Goal: Task Accomplishment & Management: Use online tool/utility

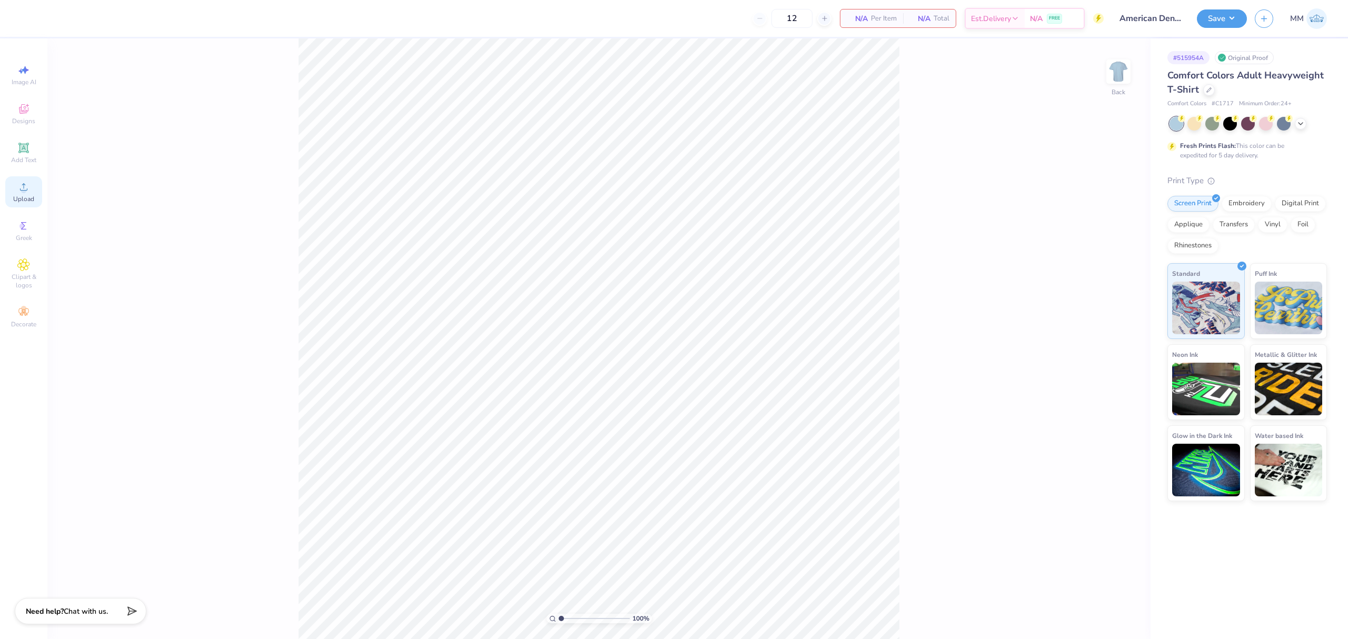
click at [13, 192] on div "Upload" at bounding box center [23, 191] width 37 height 31
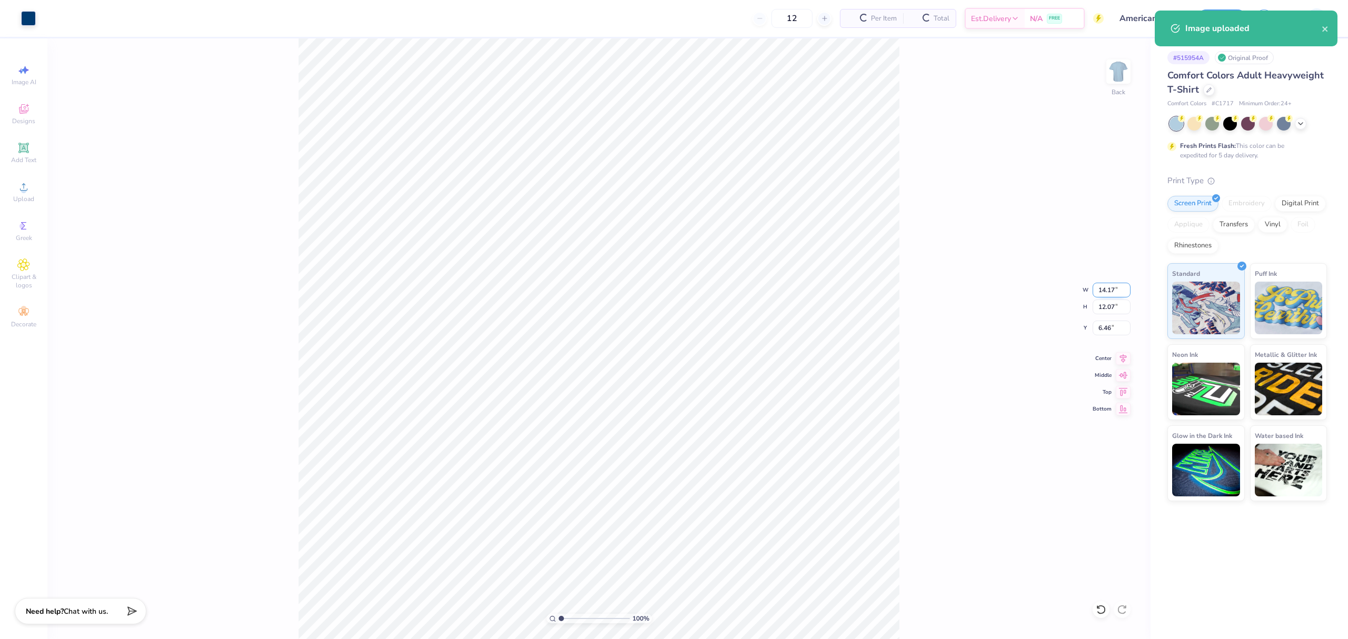
click at [1114, 292] on input "14.17" at bounding box center [1111, 290] width 38 height 15
type input "8.00"
type input "6.81"
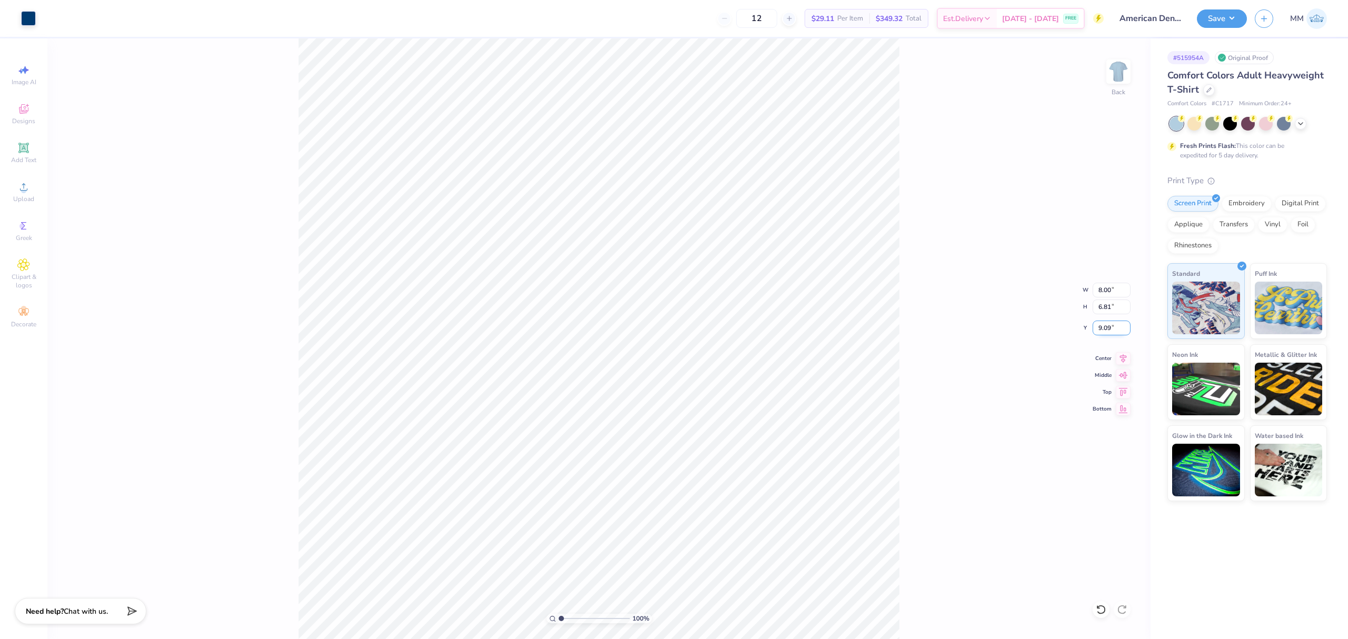
click at [1108, 324] on input "9.09" at bounding box center [1111, 328] width 38 height 15
type input "3.00"
click at [1102, 281] on div "100 % Back W 8.00 8.00 " H 6.81 6.81 " Y 3.00 3.00 " Center Middle Top Bottom" at bounding box center [598, 338] width 1103 height 601
click at [1112, 290] on input "8.00" at bounding box center [1111, 290] width 38 height 15
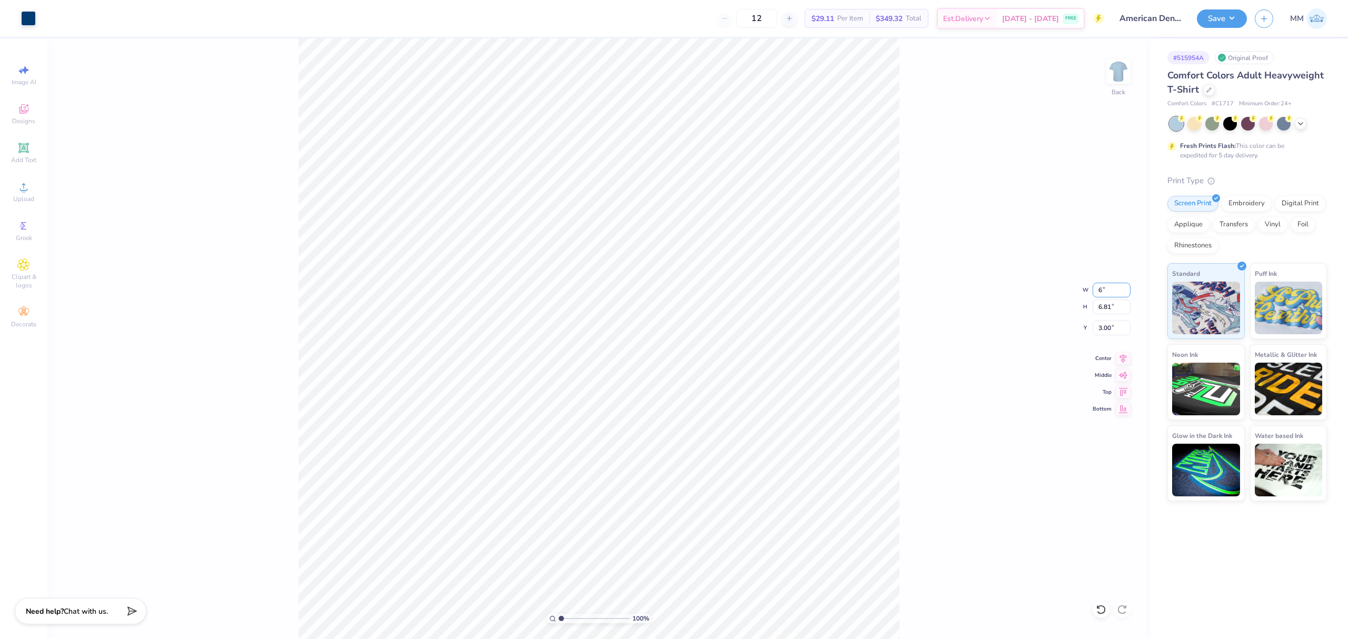
type input "6.00"
type input "5.11"
click at [1109, 325] on input "3.85" at bounding box center [1111, 328] width 38 height 15
type input "3.00"
click at [172, 291] on div "100 % Back" at bounding box center [598, 338] width 1103 height 601
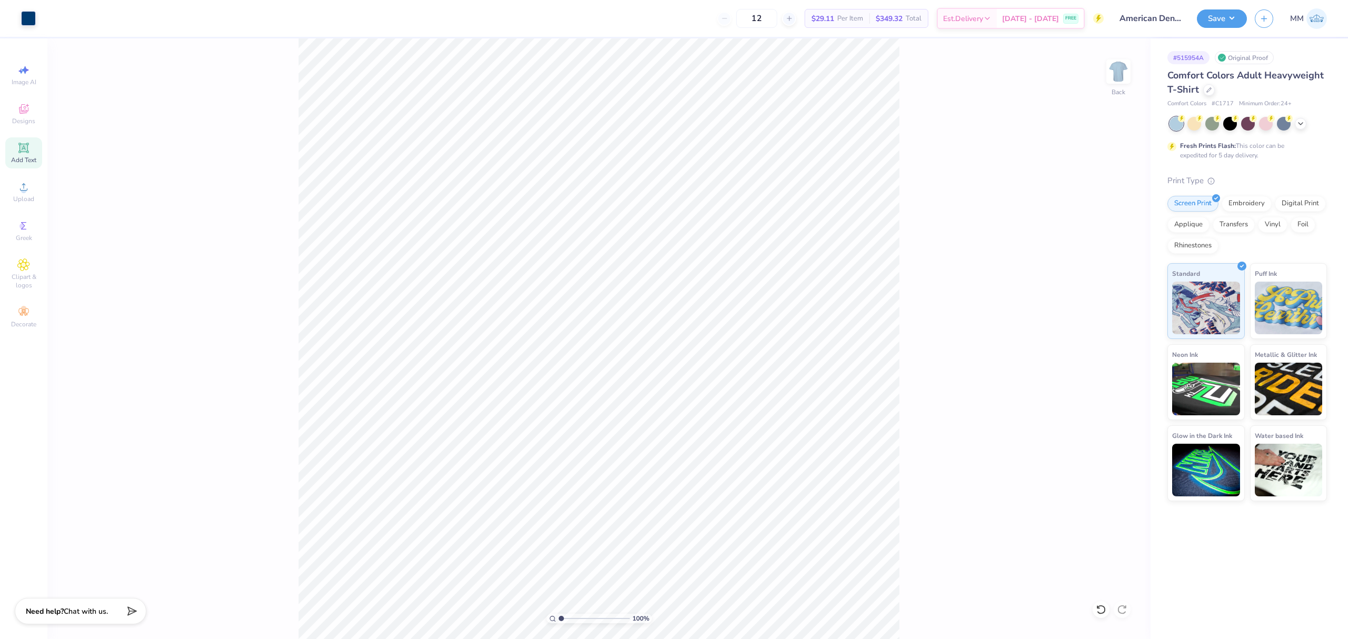
click at [32, 154] on div "Add Text" at bounding box center [23, 152] width 37 height 31
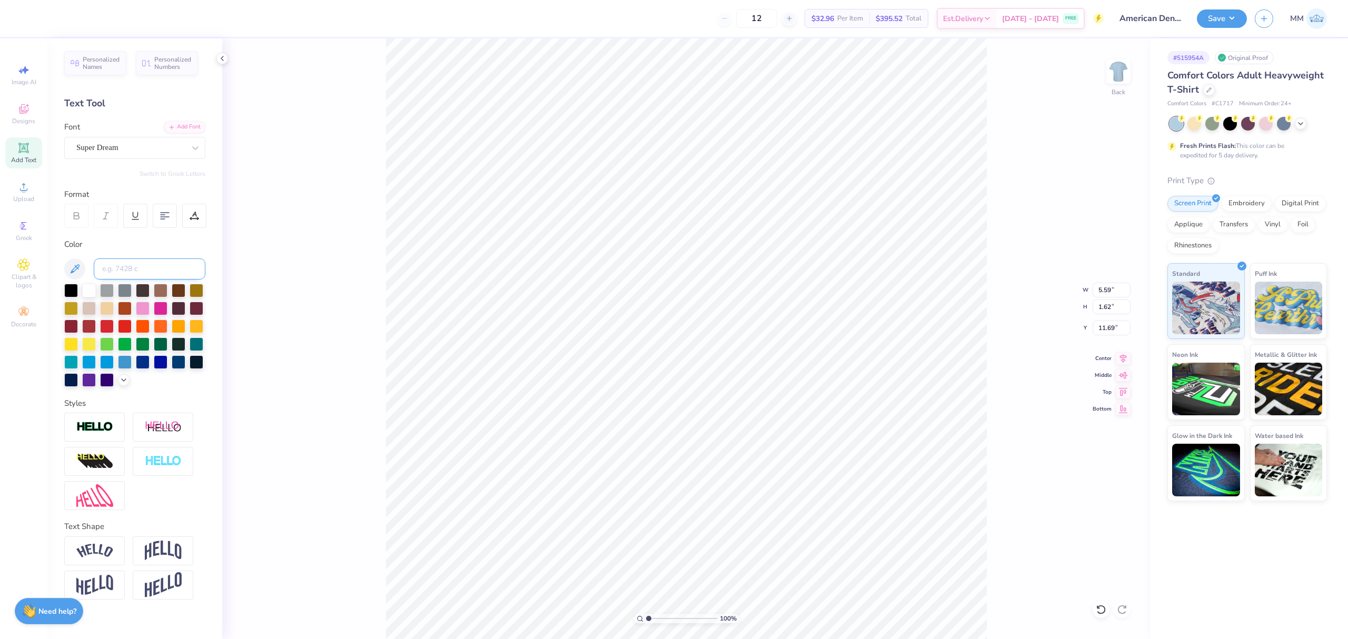
click at [148, 266] on input at bounding box center [150, 269] width 112 height 21
type input "541"
click at [175, 126] on div "Add Font" at bounding box center [185, 126] width 42 height 12
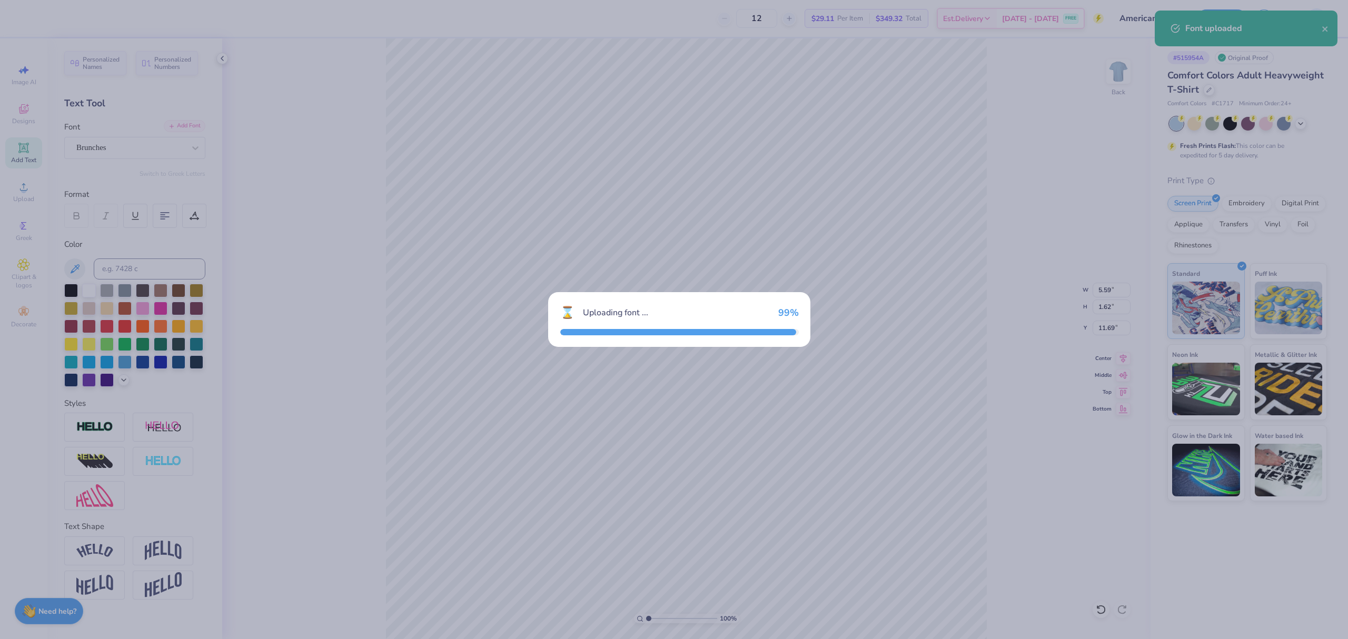
type input "5.03"
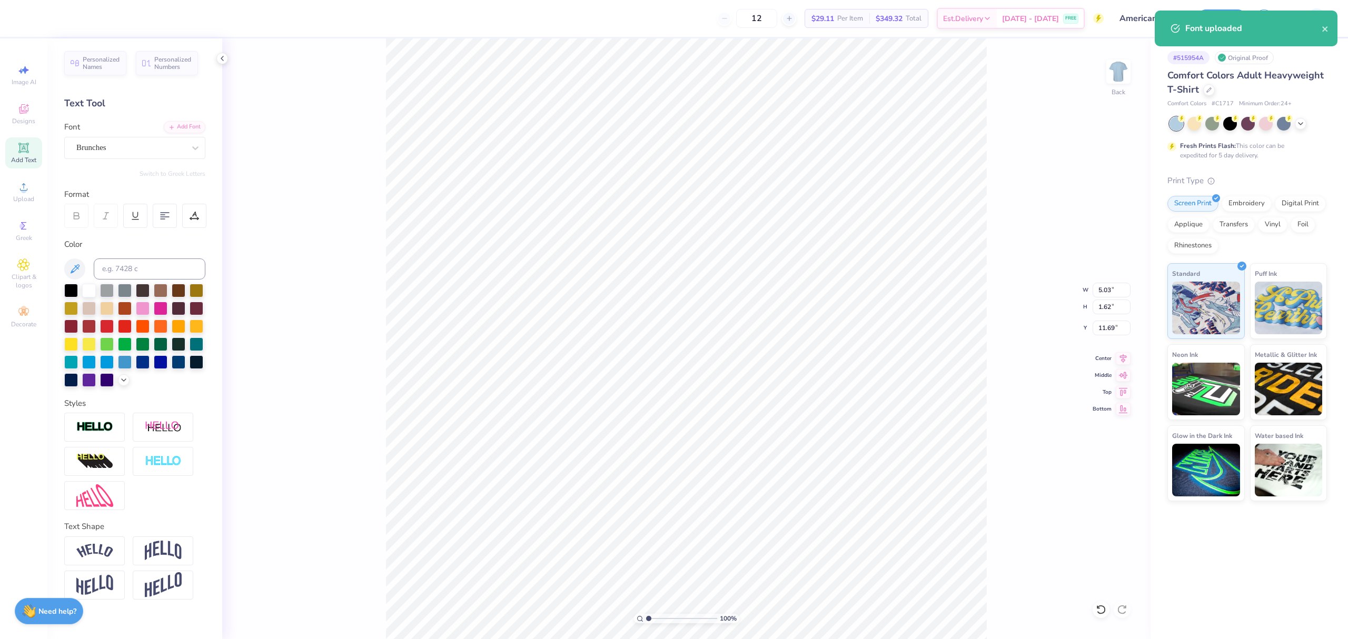
scroll to position [11, 1]
paste textarea "UHCL"
type textarea "UHCL"
type input "1.88"
type input "0.59"
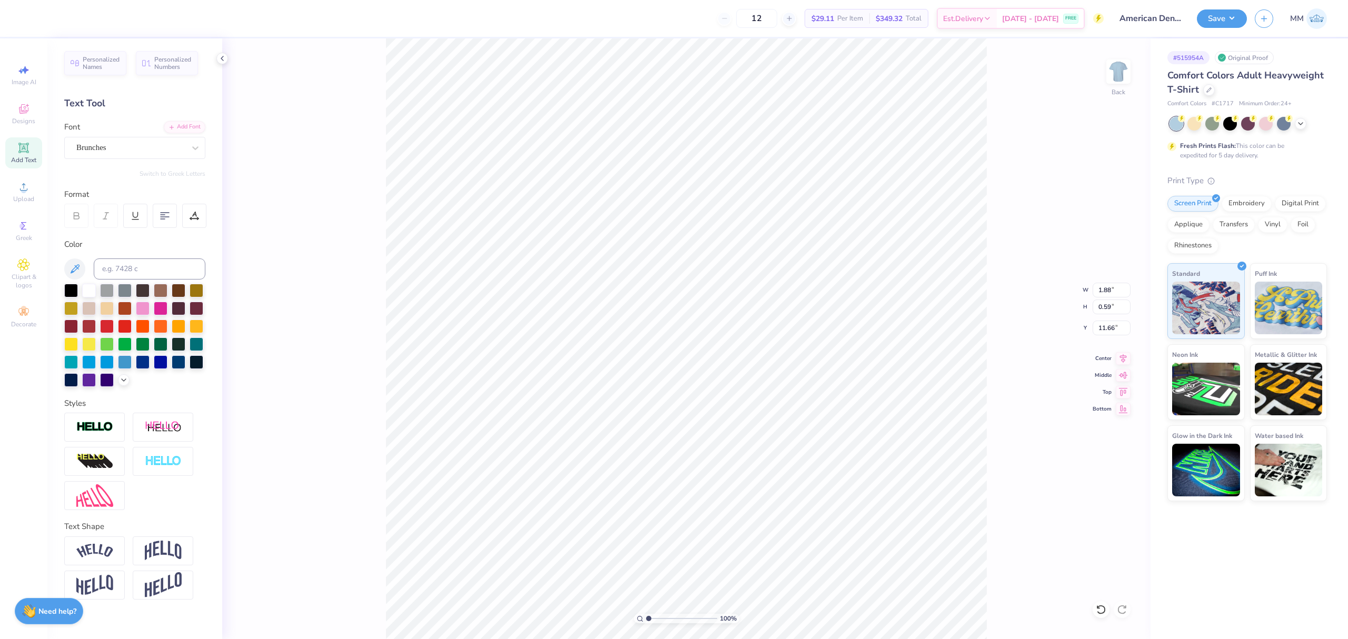
type input "7.52"
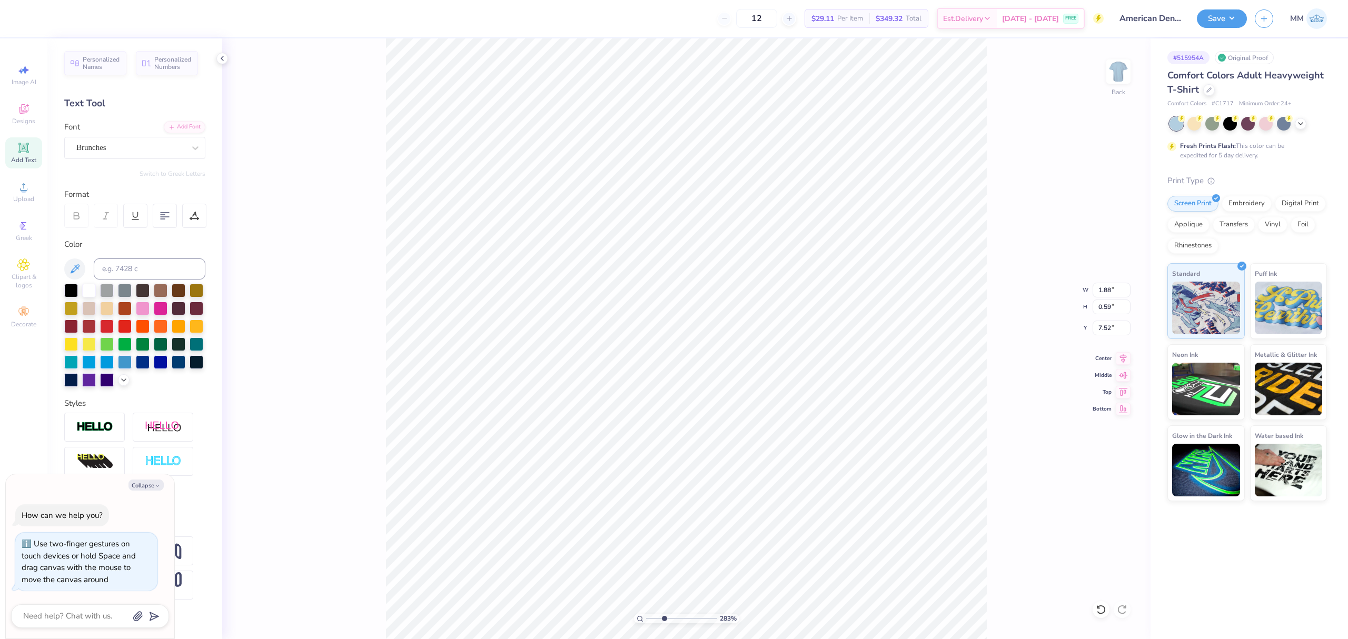
type input "3.22"
click at [664, 618] on input "range" at bounding box center [681, 618] width 71 height 9
type input "6.00"
type input "5.11"
type input "3.00"
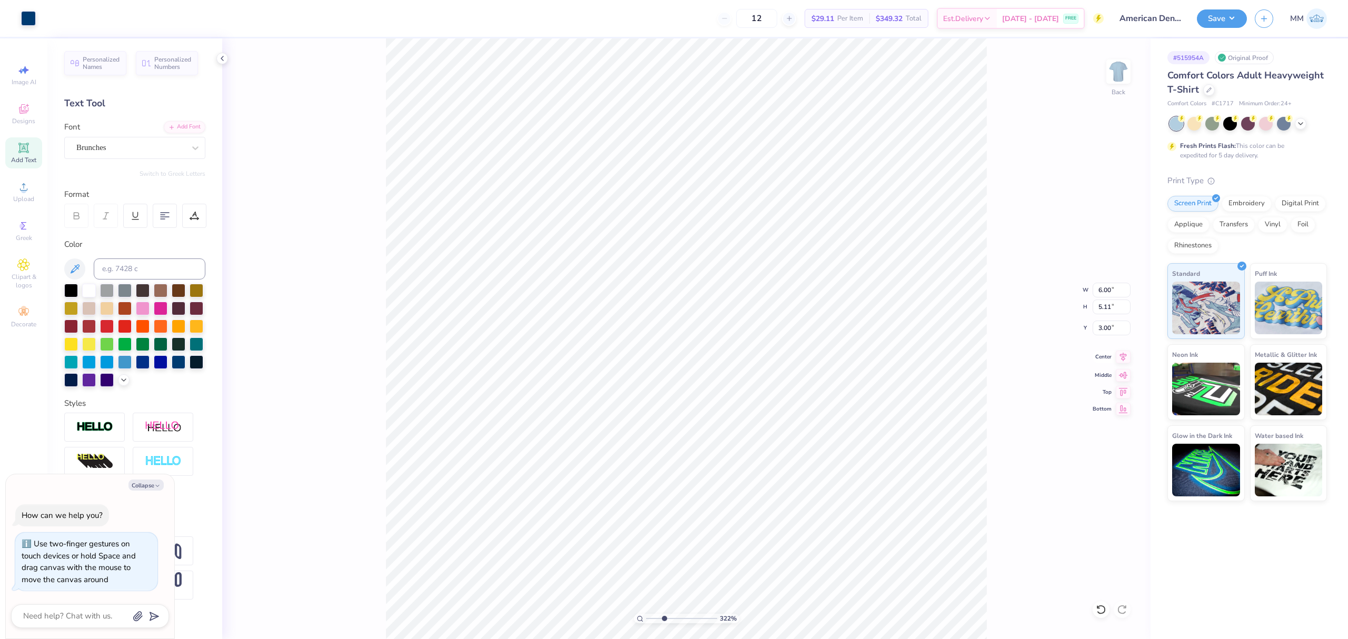
click at [1117, 359] on icon at bounding box center [1123, 357] width 15 height 13
type textarea "x"
type input "1.88"
type input "0.59"
type input "7.52"
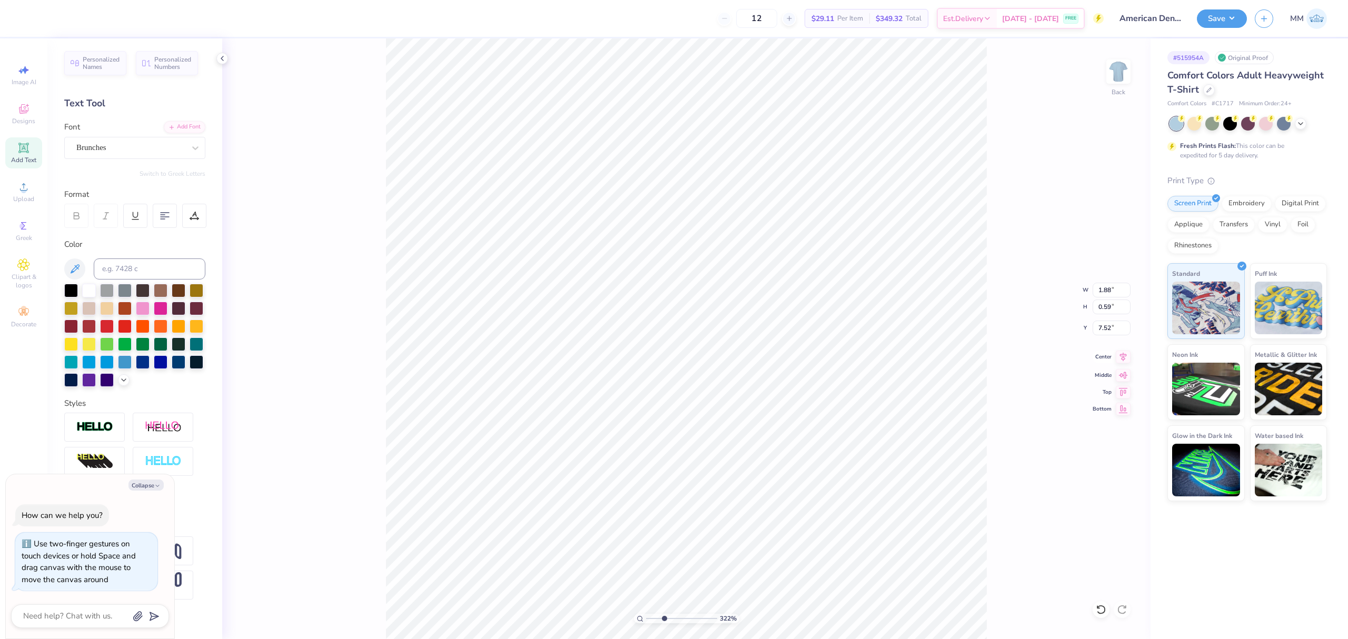
click at [1116, 355] on icon at bounding box center [1123, 357] width 15 height 13
type textarea "x"
type input "2.10"
type input "0.66"
type textarea "x"
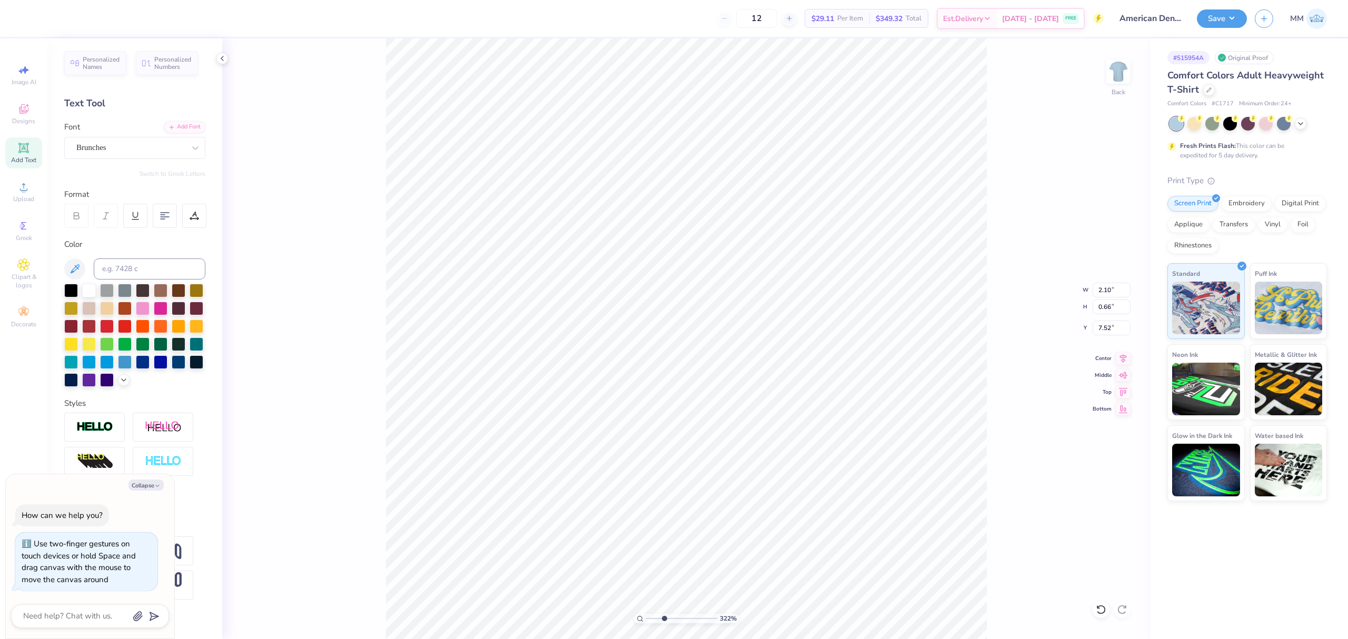
type input "2.31"
type input "0.73"
click at [1124, 356] on icon at bounding box center [1123, 357] width 15 height 13
type textarea "x"
type input "1"
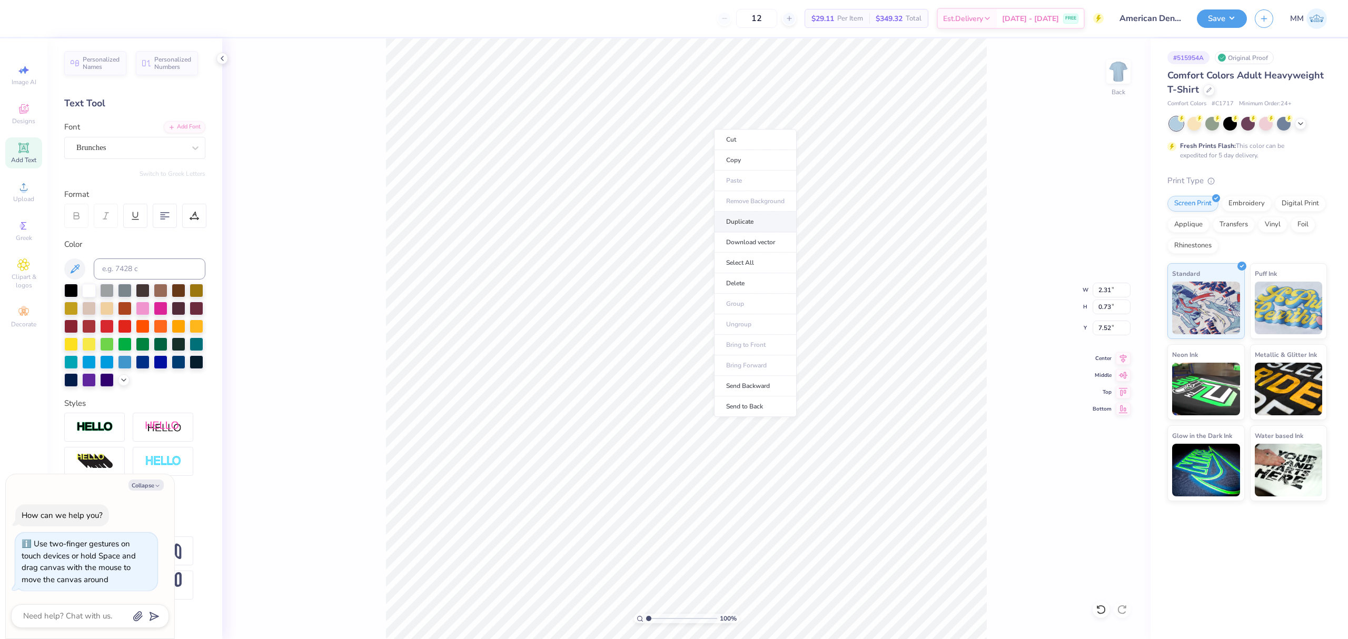
click at [742, 224] on li "Duplicate" at bounding box center [755, 222] width 83 height 21
type textarea "x"
type input "8.52"
type textarea "x"
type input "1"
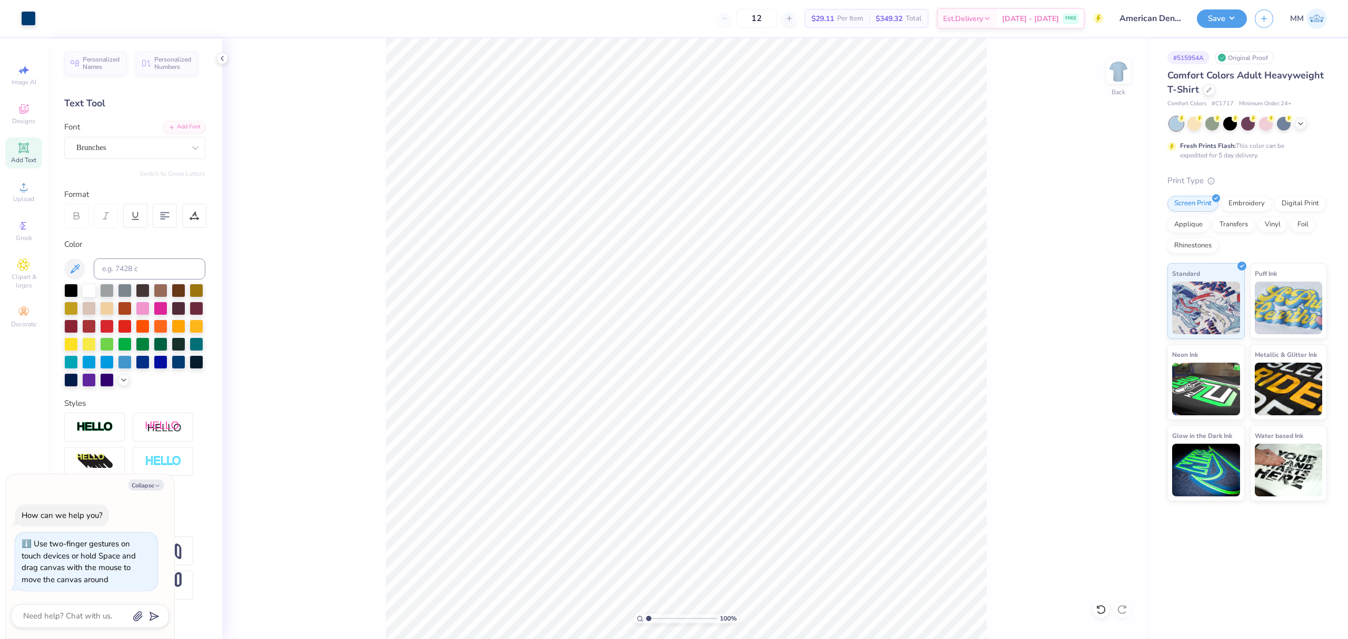
drag, startPoint x: 650, startPoint y: 619, endPoint x: 643, endPoint y: 615, distance: 7.3
click at [646, 618] on input "range" at bounding box center [681, 618] width 71 height 9
type textarea "x"
type textarea "[DATE]-[DATE]"
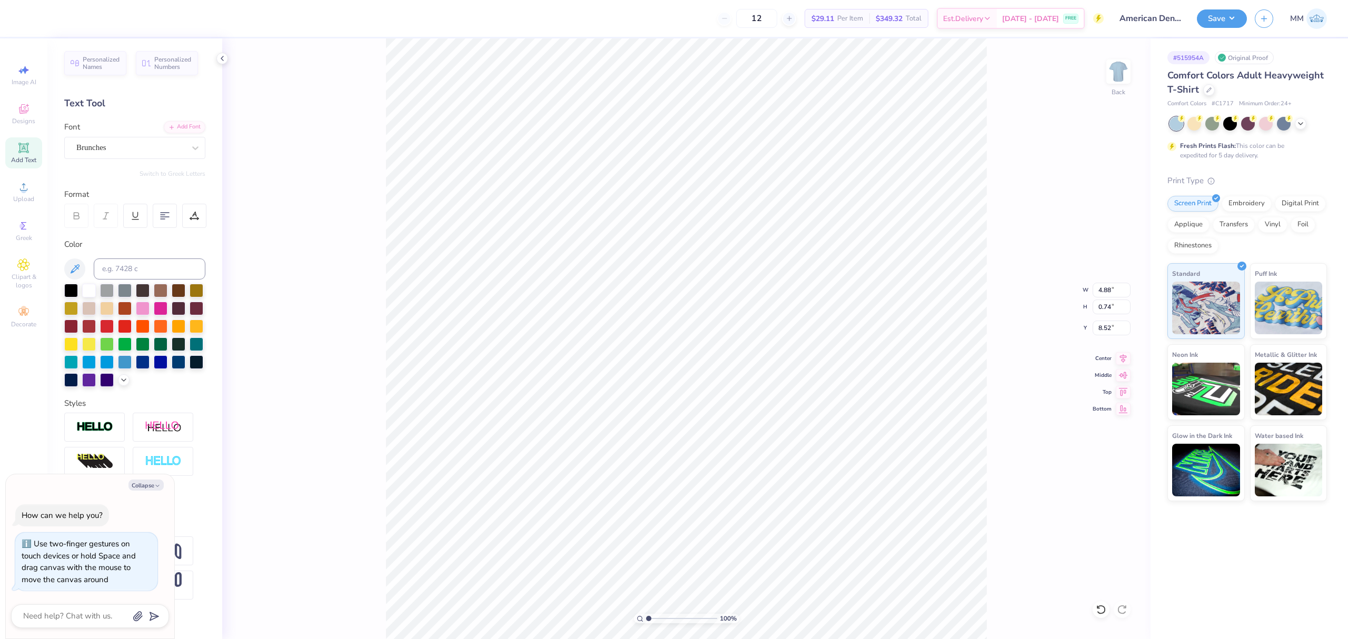
type textarea "x"
type input "2.42"
type input "0.36"
click at [198, 211] on div at bounding box center [194, 216] width 24 height 24
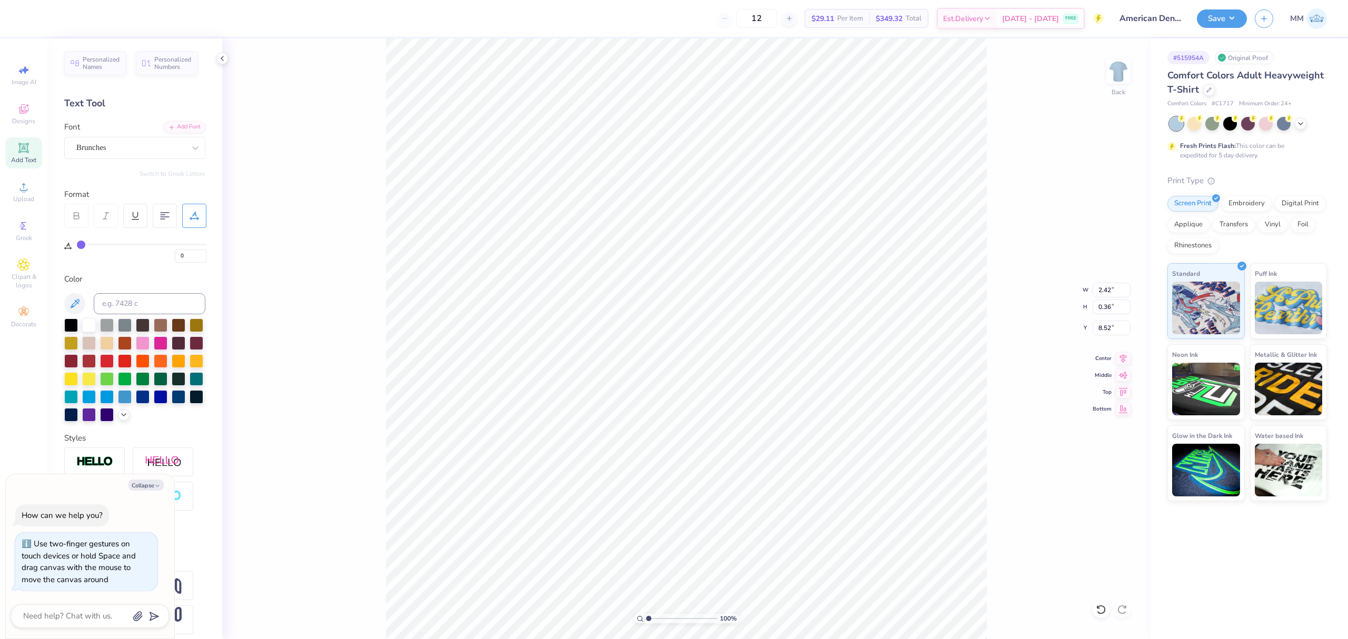
click at [96, 245] on div "0" at bounding box center [142, 253] width 130 height 19
type input "1"
type input "2"
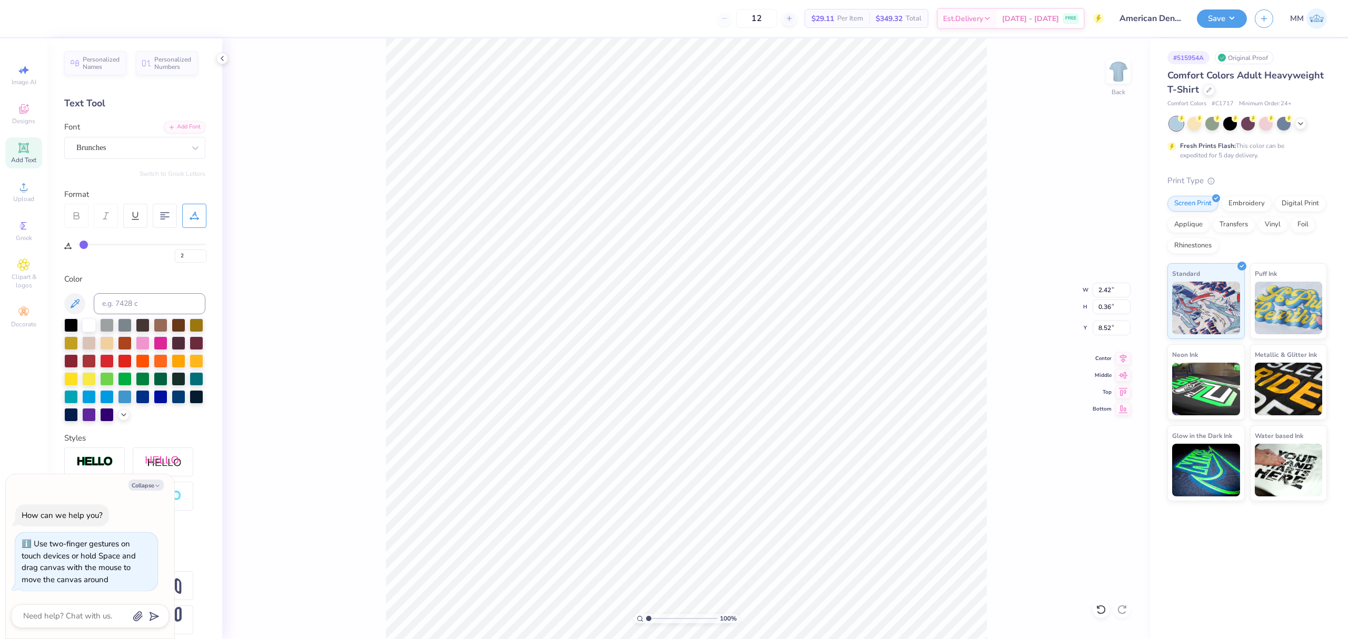
type input "3"
type input "4"
type input "5"
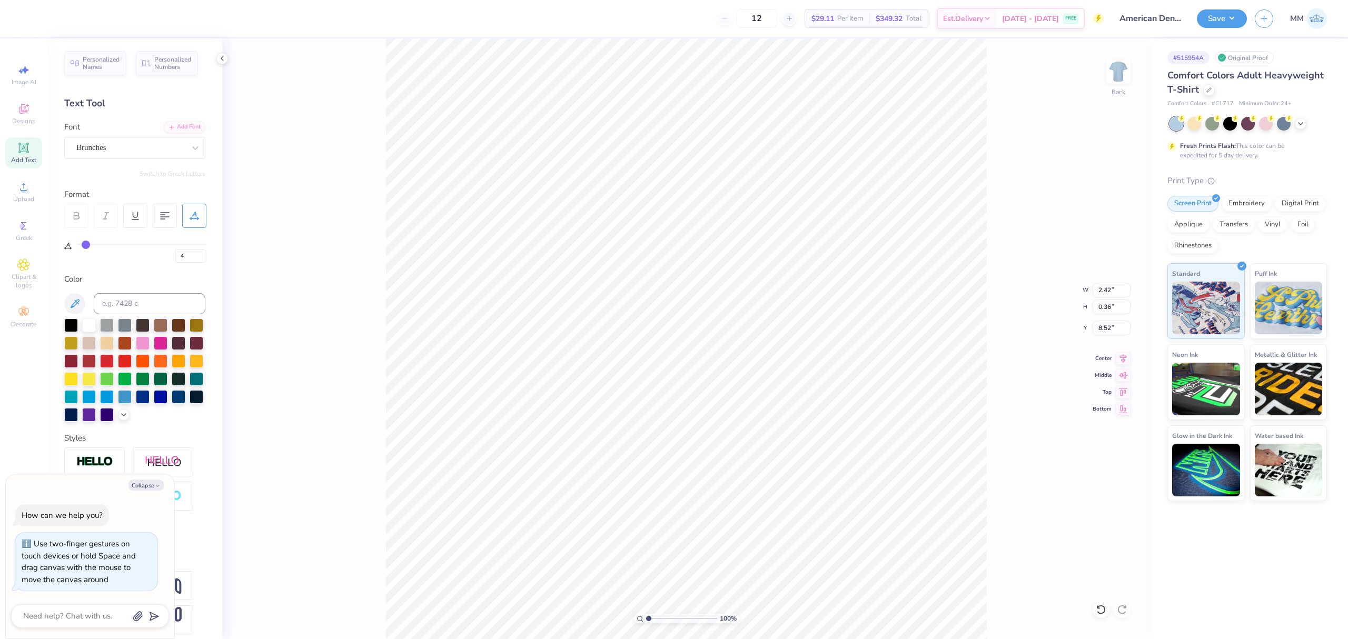
type input "5"
type input "6"
type input "7"
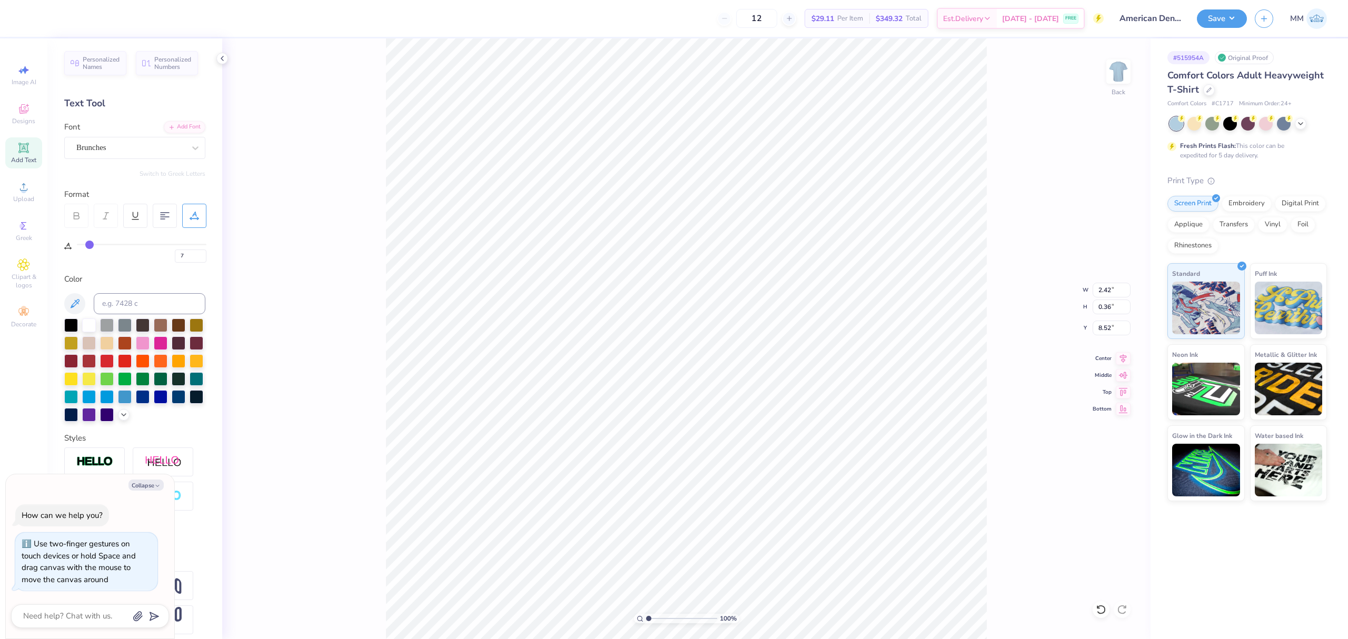
type input "9"
type input "11"
type input "12"
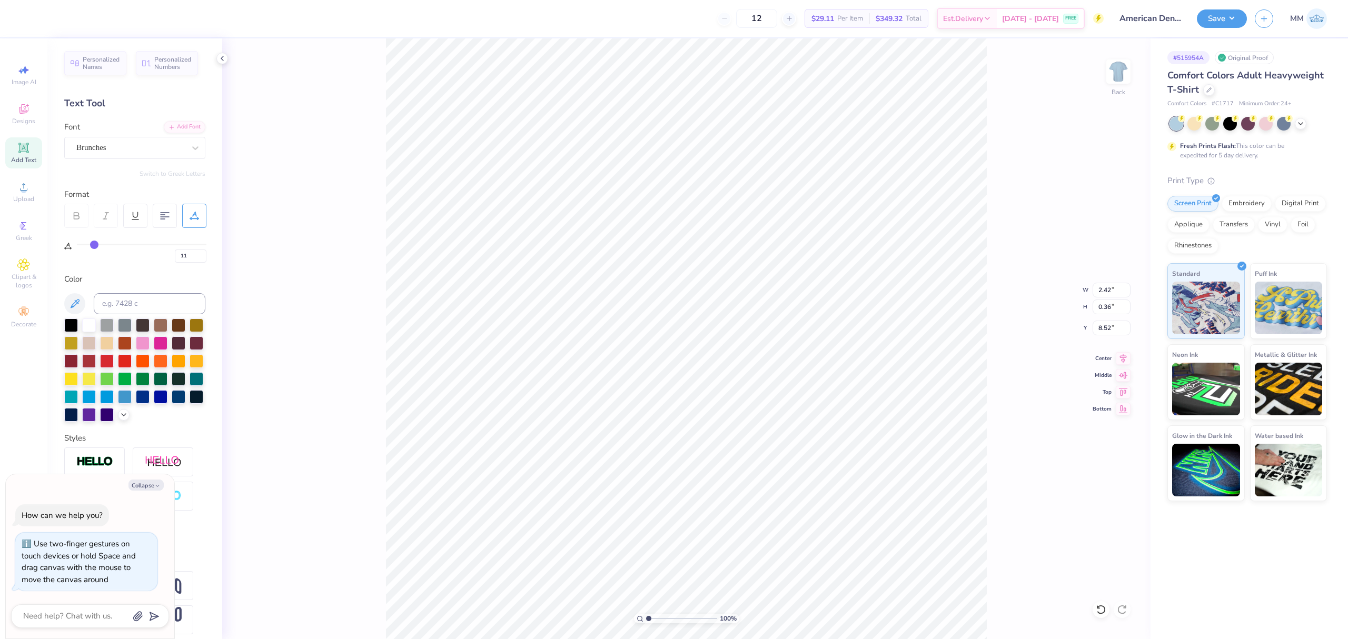
type input "12"
type input "14"
type input "15"
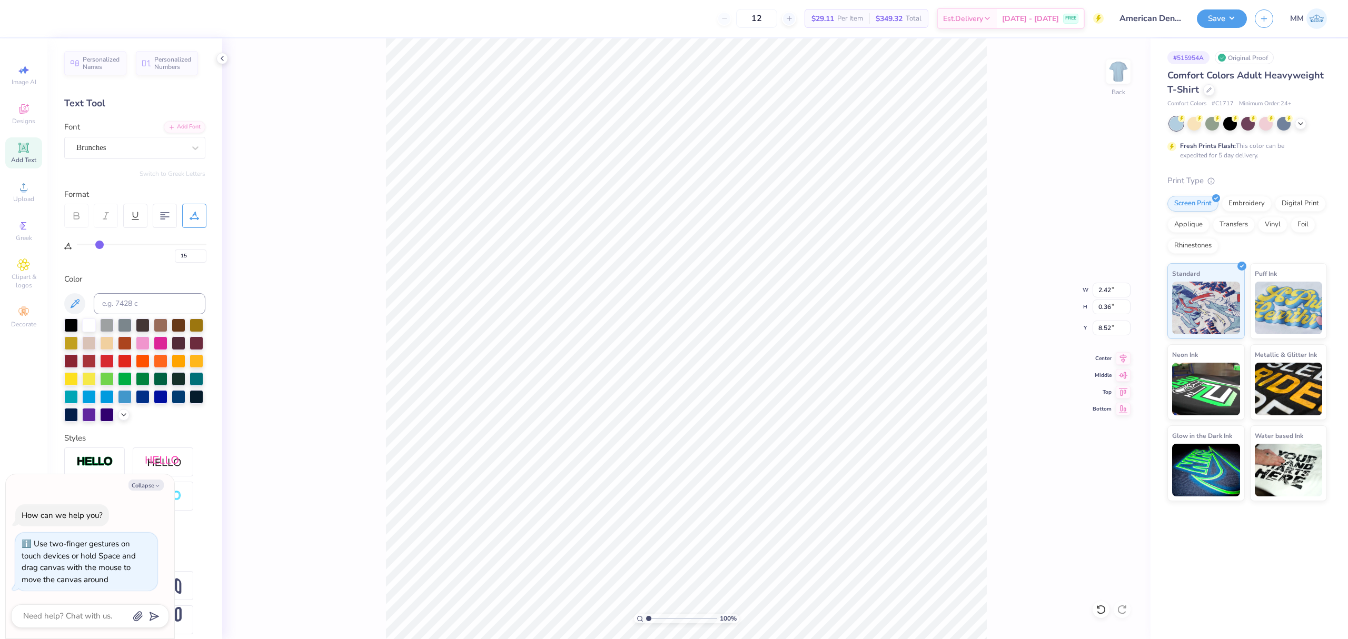
type input "16"
type input "17"
type input "18"
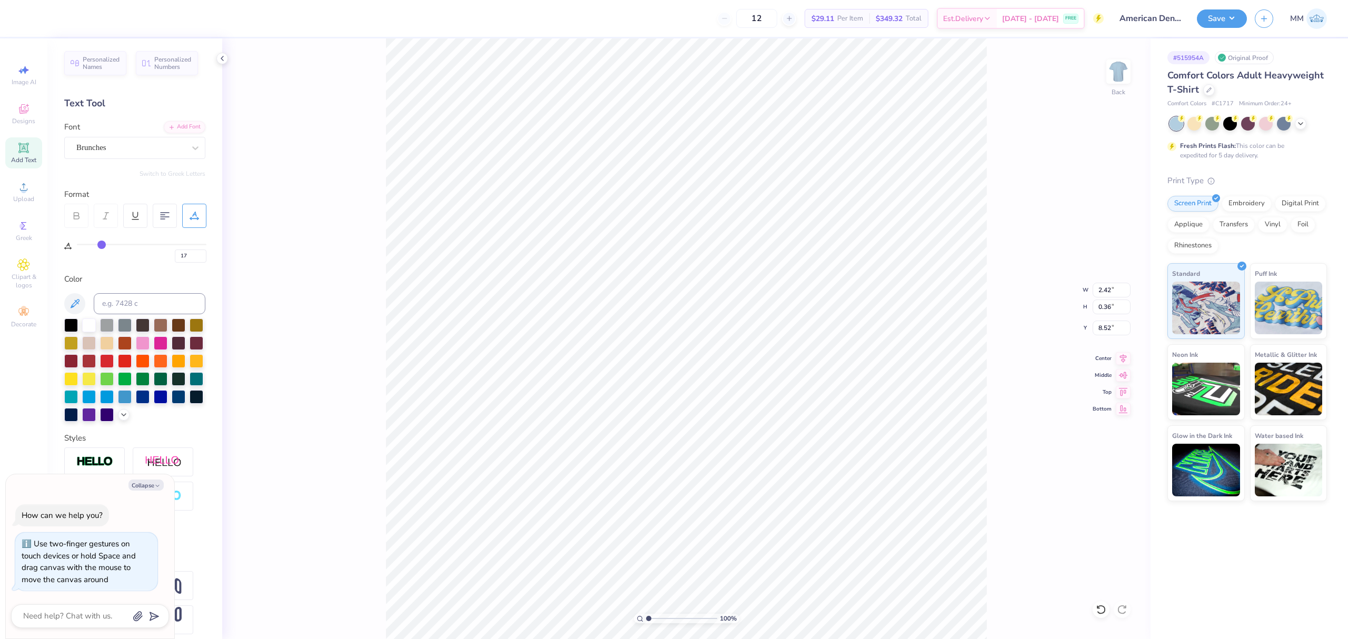
type input "18"
type input "19"
type input "20"
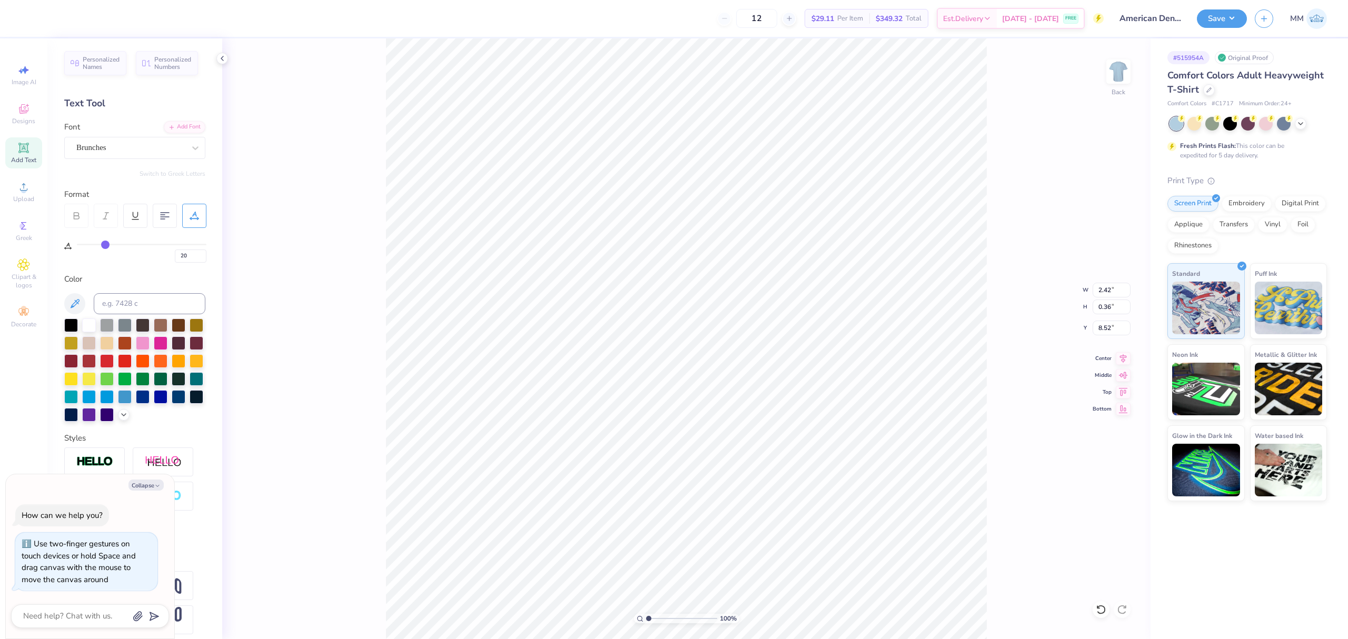
type input "21"
type input "22"
type input "23"
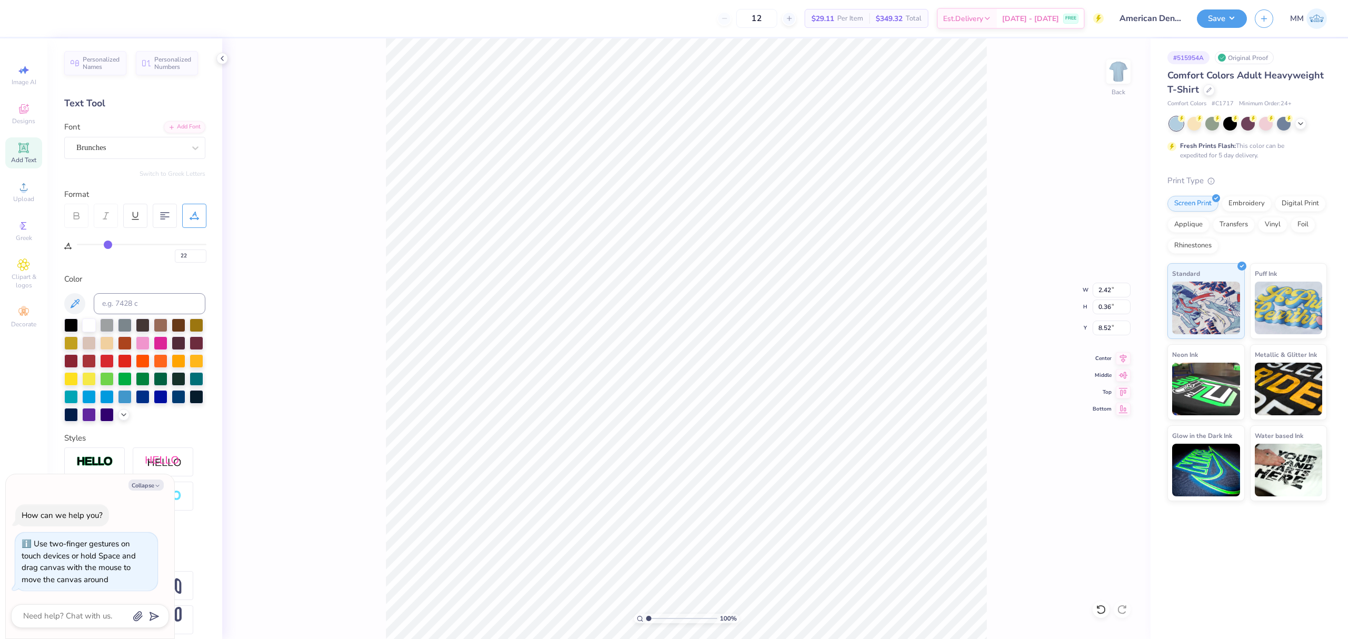
type input "23"
type input "24"
type input "27"
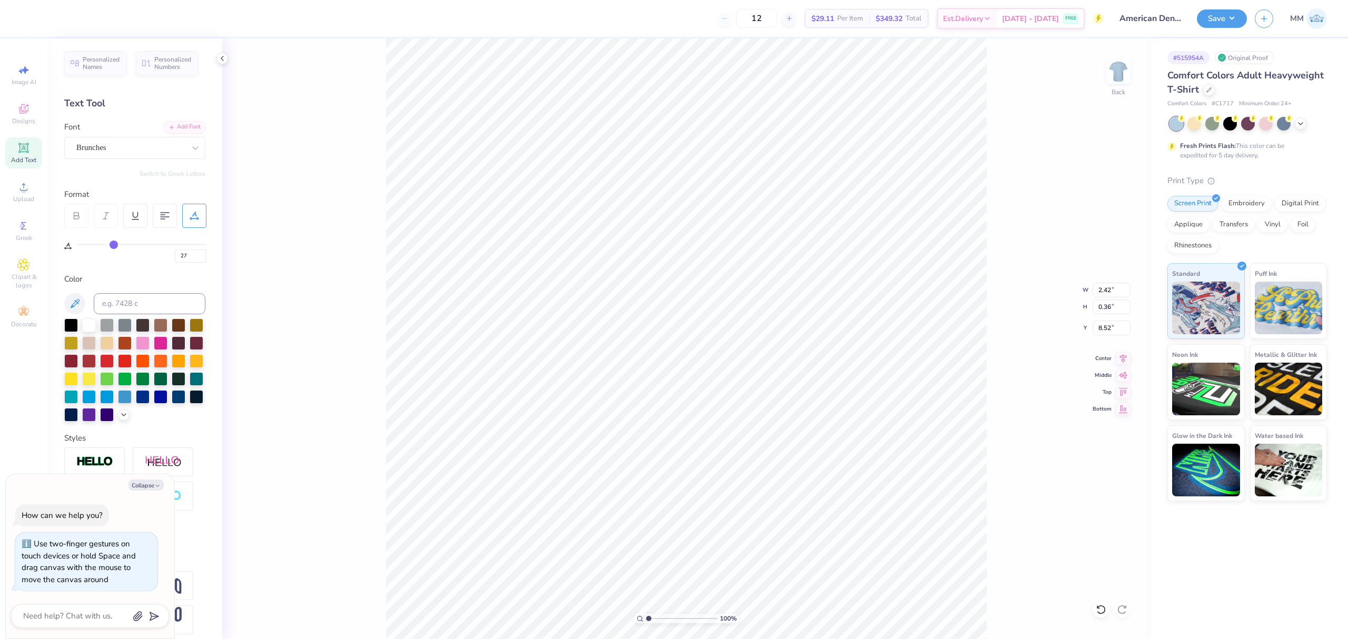
drag, startPoint x: 78, startPoint y: 245, endPoint x: 135, endPoint y: 239, distance: 57.2
type input "30"
click at [118, 244] on input "range" at bounding box center [142, 245] width 130 height 2
type input "30"
type textarea "x"
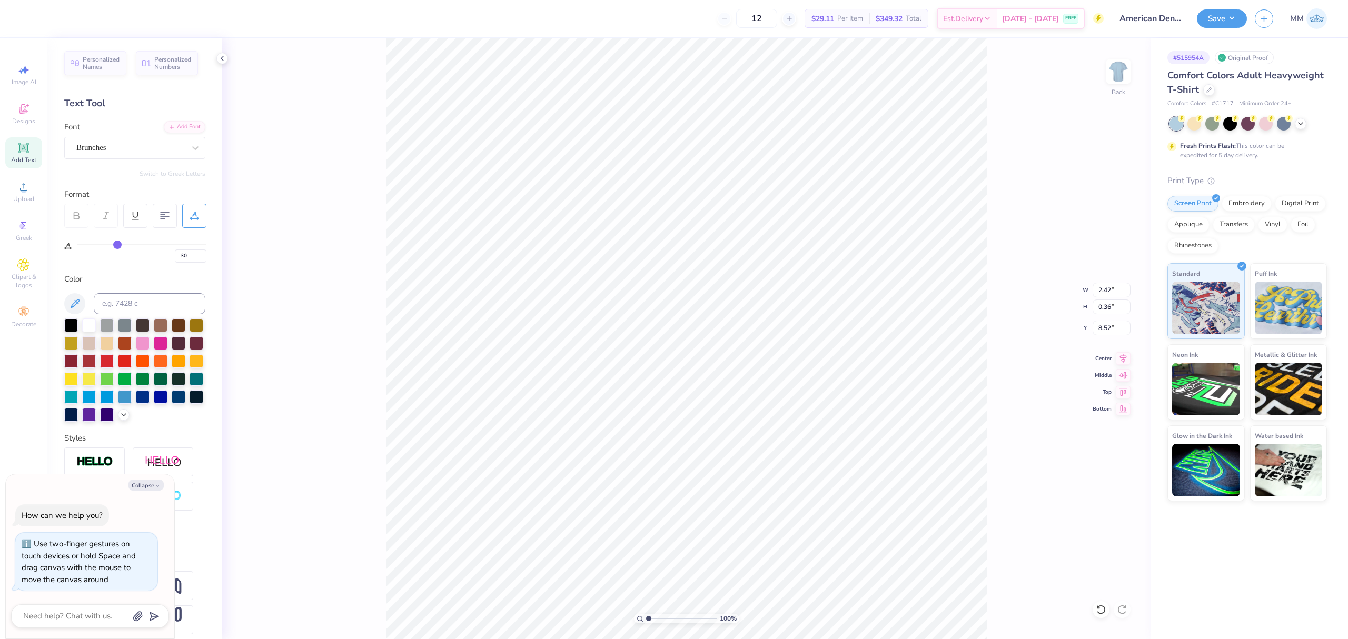
type input "3.61"
type textarea "x"
drag, startPoint x: 649, startPoint y: 616, endPoint x: 658, endPoint y: 618, distance: 8.7
type input "2.33"
click at [658, 618] on input "range" at bounding box center [681, 618] width 71 height 9
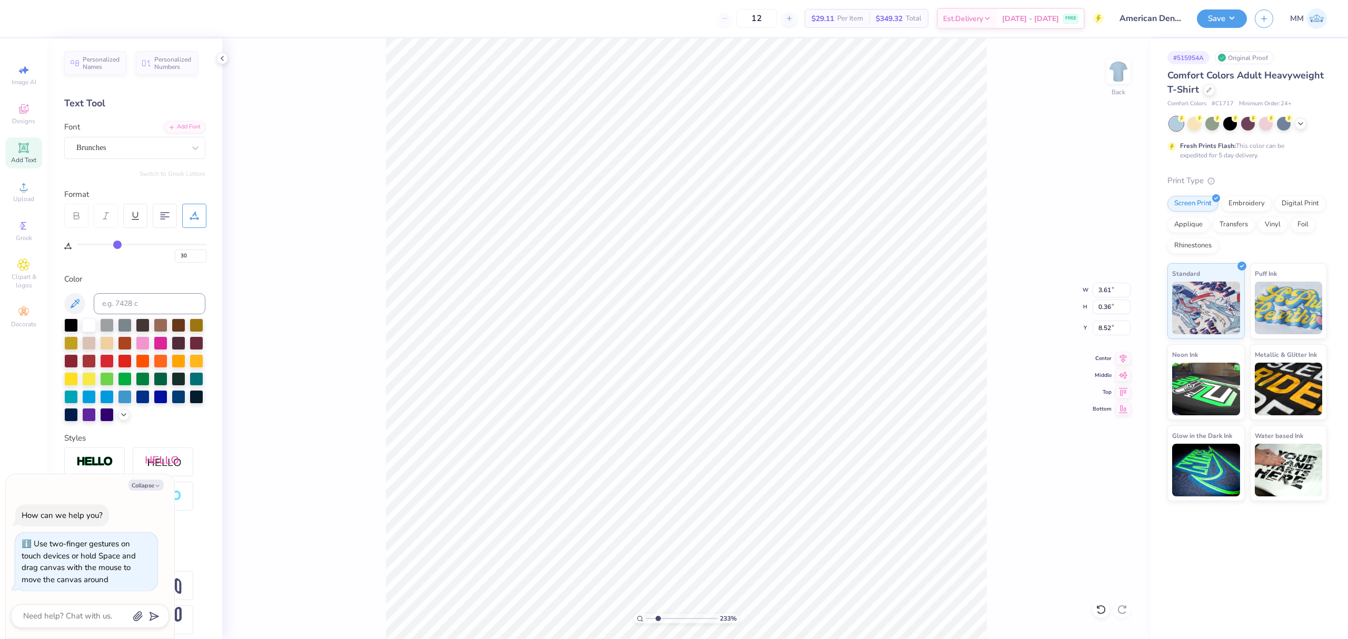
type textarea "x"
type input "8.38"
type textarea "x"
type input "4.58"
type input "0.46"
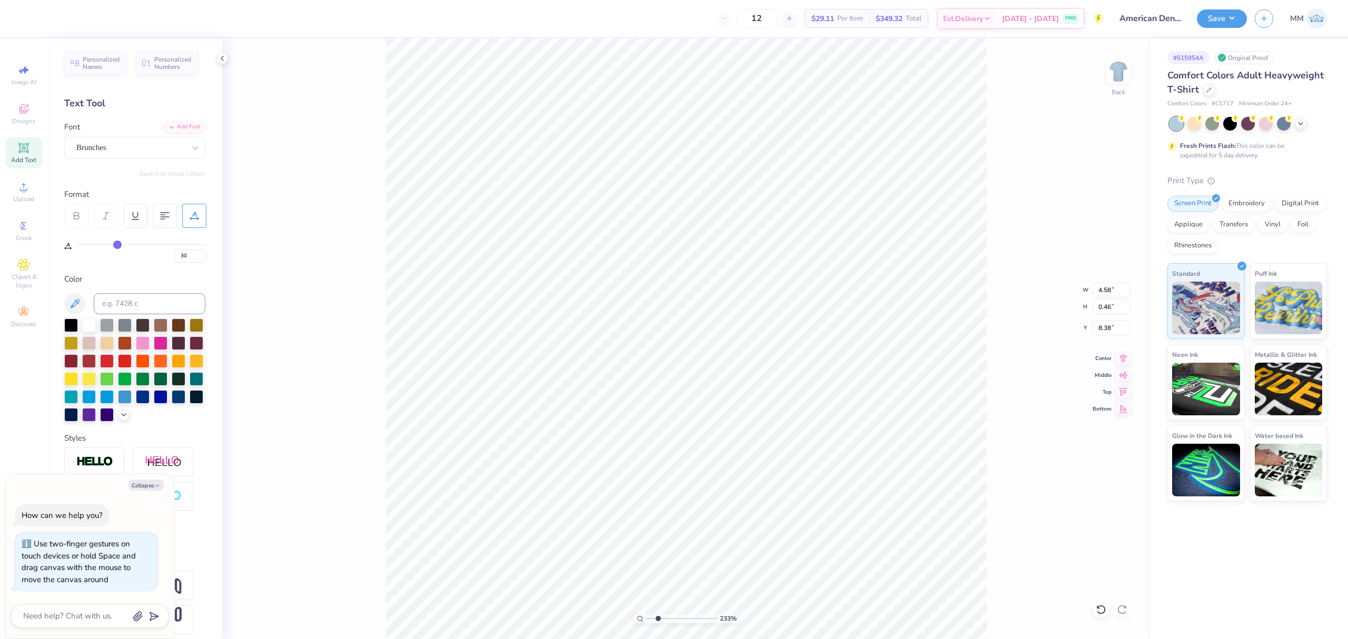
drag, startPoint x: 1104, startPoint y: 609, endPoint x: 1091, endPoint y: 603, distance: 13.9
click at [1102, 609] on icon at bounding box center [1101, 609] width 11 height 11
type textarea "x"
type input "3.61"
type input "0.36"
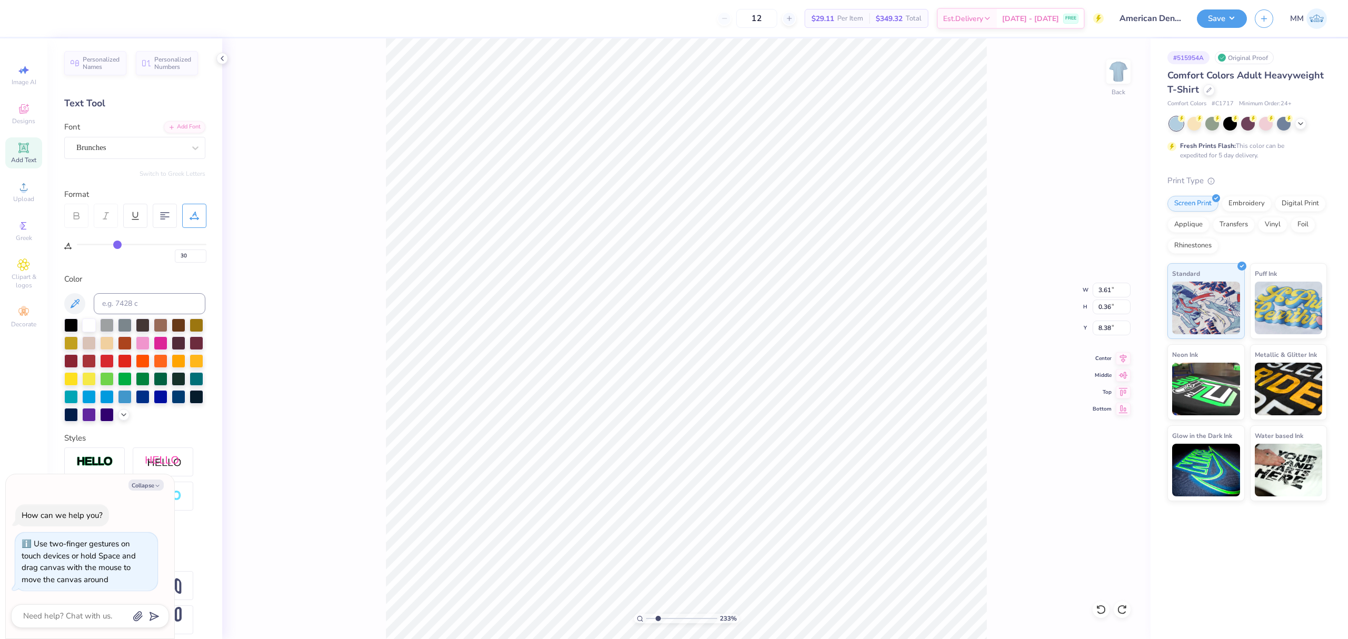
drag, startPoint x: 130, startPoint y: 242, endPoint x: 152, endPoint y: 245, distance: 22.3
click at [146, 242] on div "30" at bounding box center [142, 250] width 130 height 24
type textarea "x"
click at [127, 245] on div "30" at bounding box center [142, 253] width 130 height 19
type input "27"
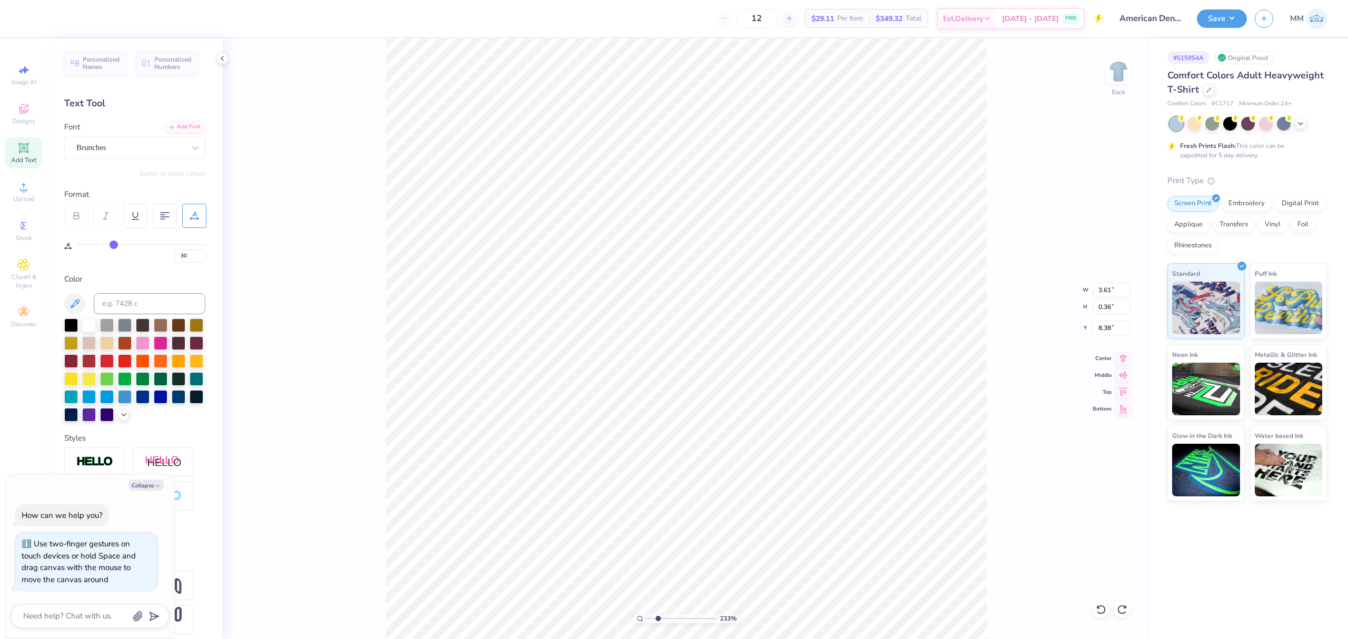
type input "27"
type input "28"
type input "29"
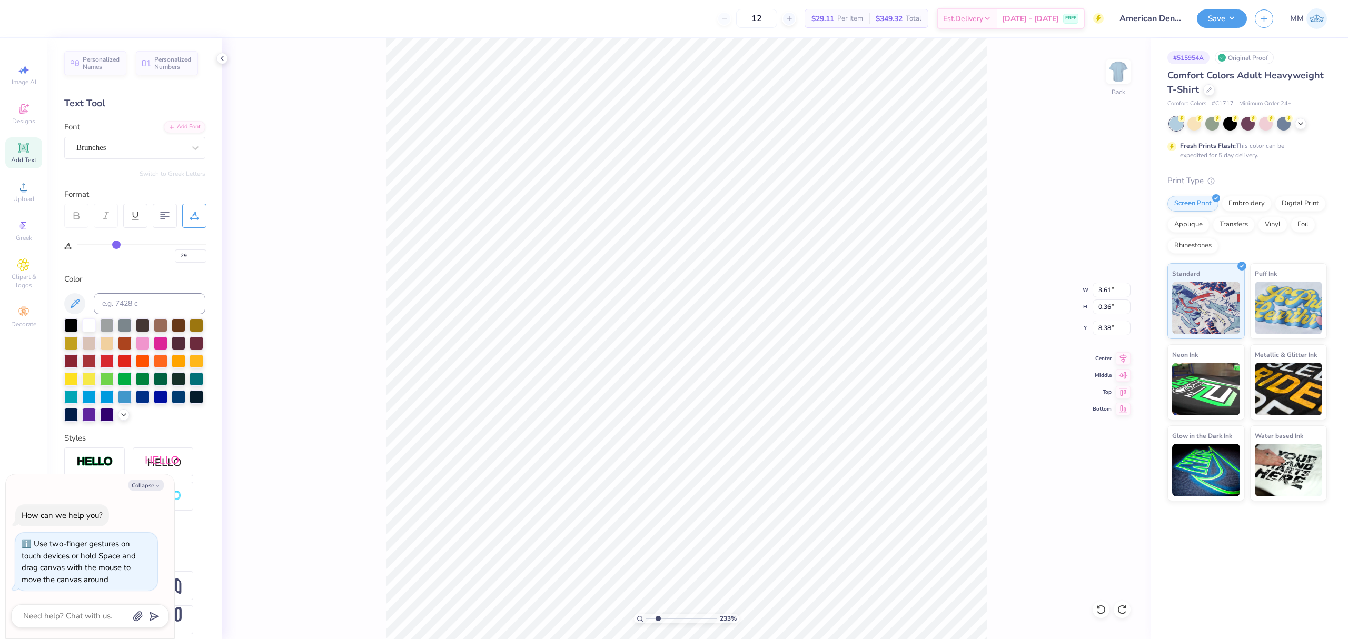
type input "30"
type input "31"
type input "32"
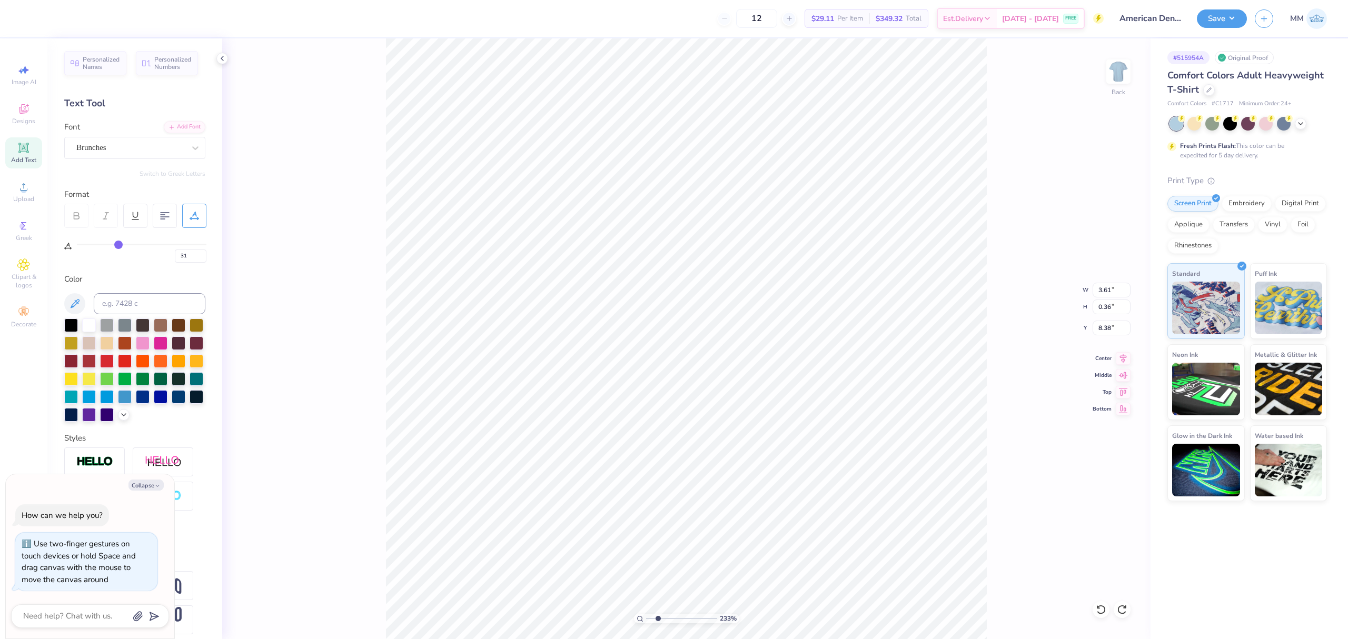
type input "32"
type input "33"
type input "34"
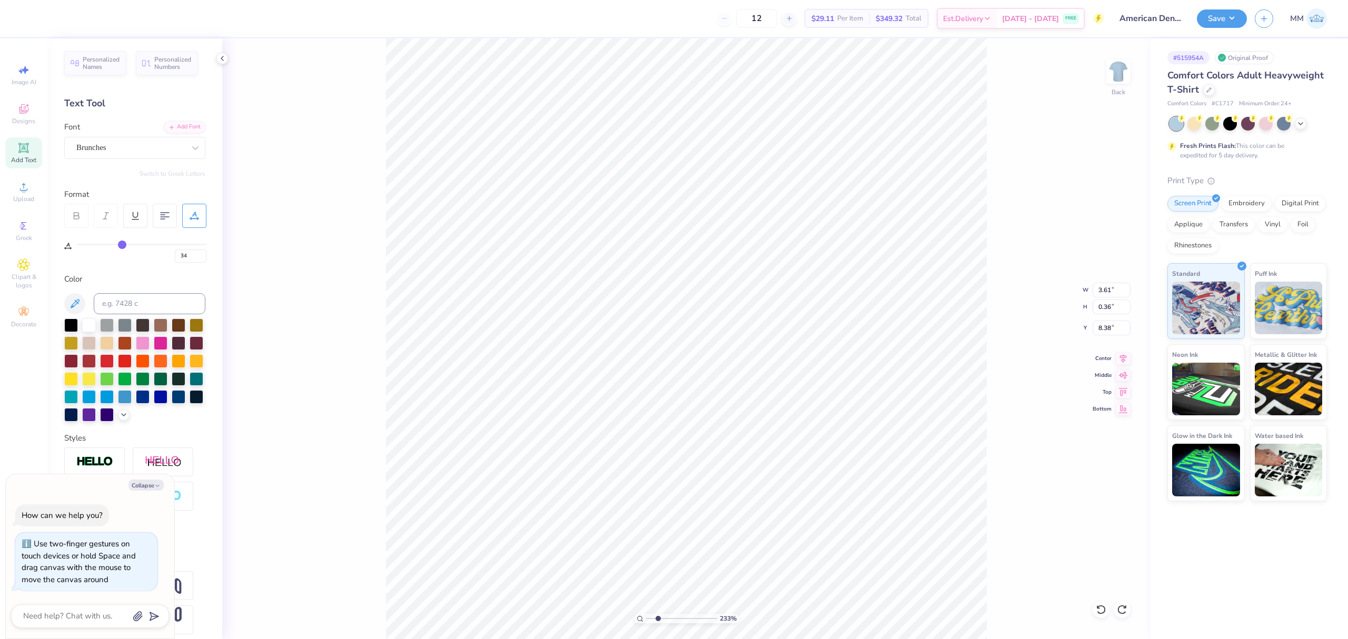
type input "36"
type input "37"
type input "39"
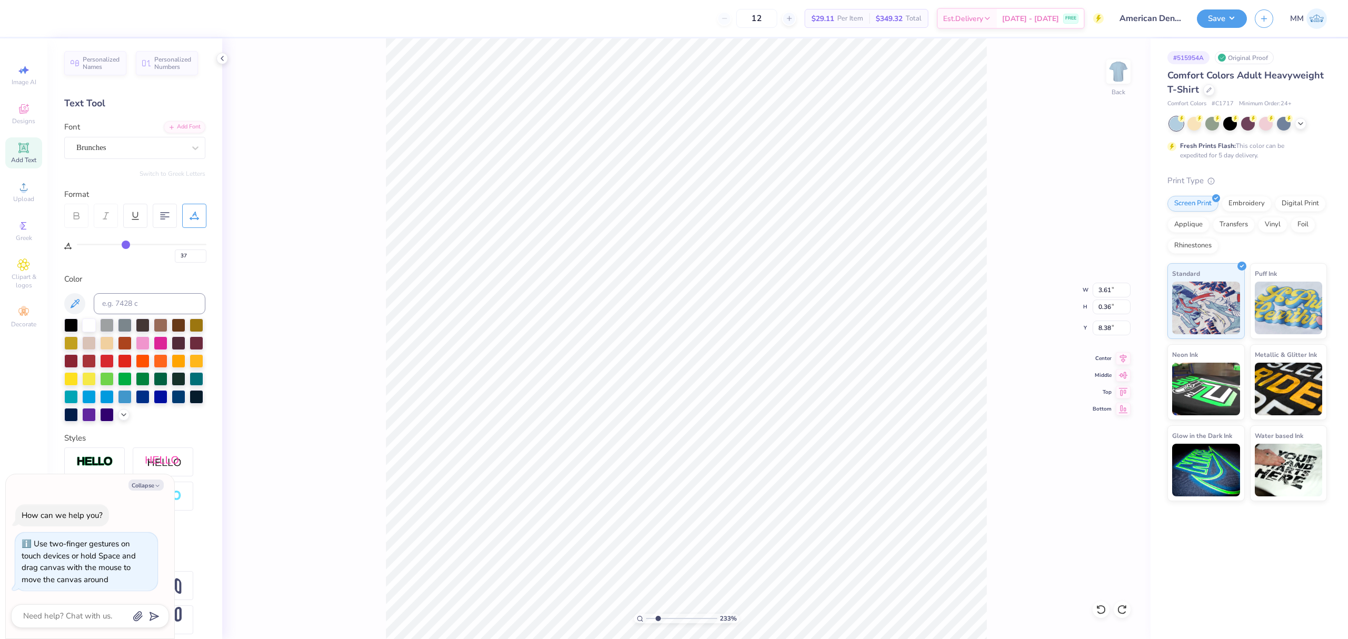
type input "39"
type input "40"
type input "41"
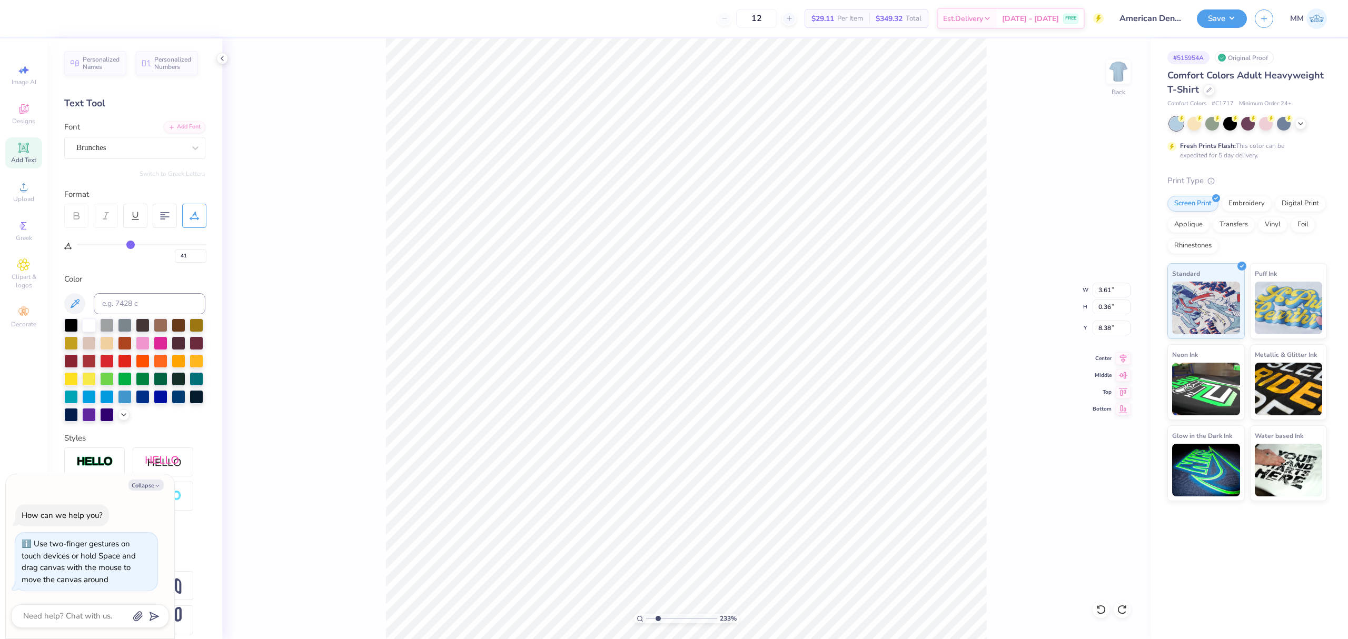
type input "42"
type input "43"
type input "44"
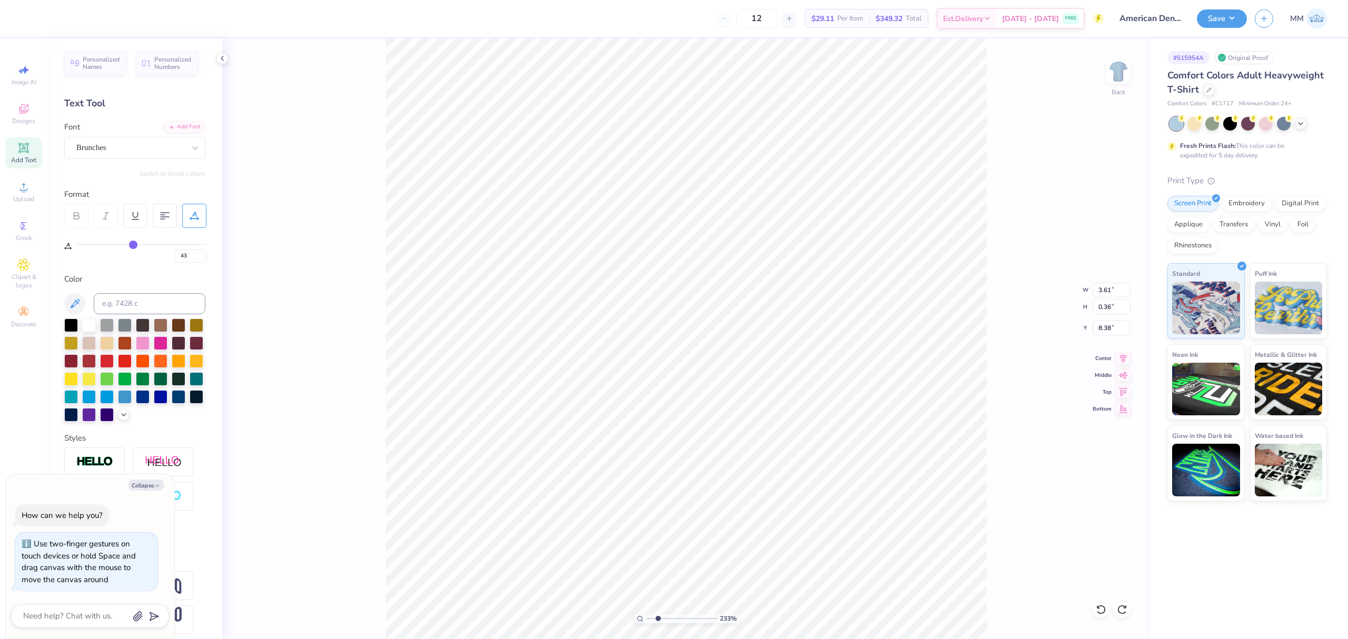
type input "44"
type input "45"
type input "47"
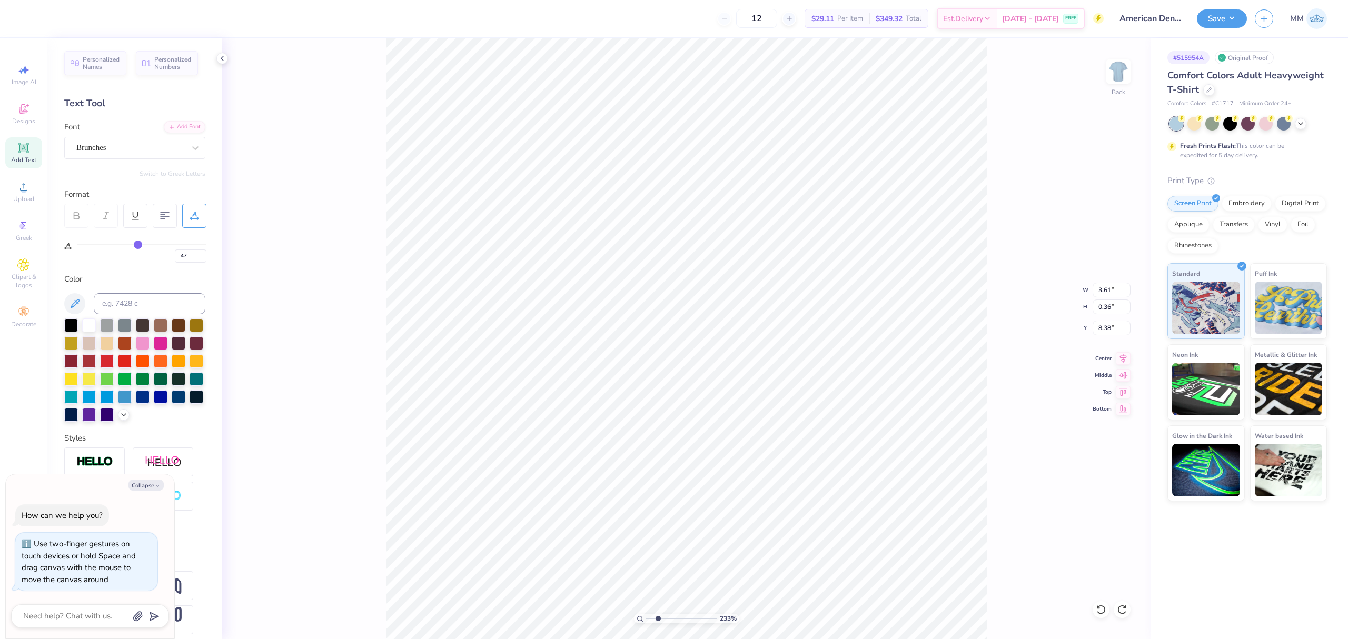
drag, startPoint x: 113, startPoint y: 245, endPoint x: 150, endPoint y: 246, distance: 37.4
type input "48"
click at [140, 245] on input "range" at bounding box center [142, 245] width 130 height 2
type input "48"
type textarea "x"
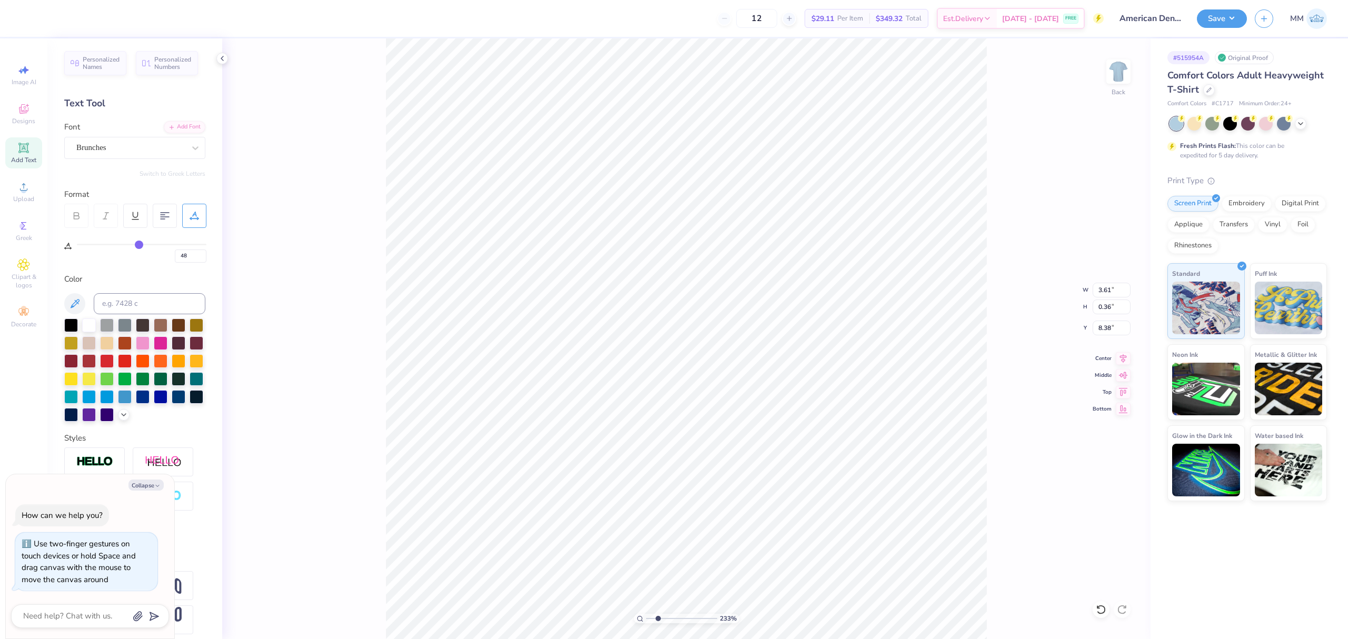
type input "4.32"
type textarea "x"
type input "8.32"
type textarea "x"
type input "5.25"
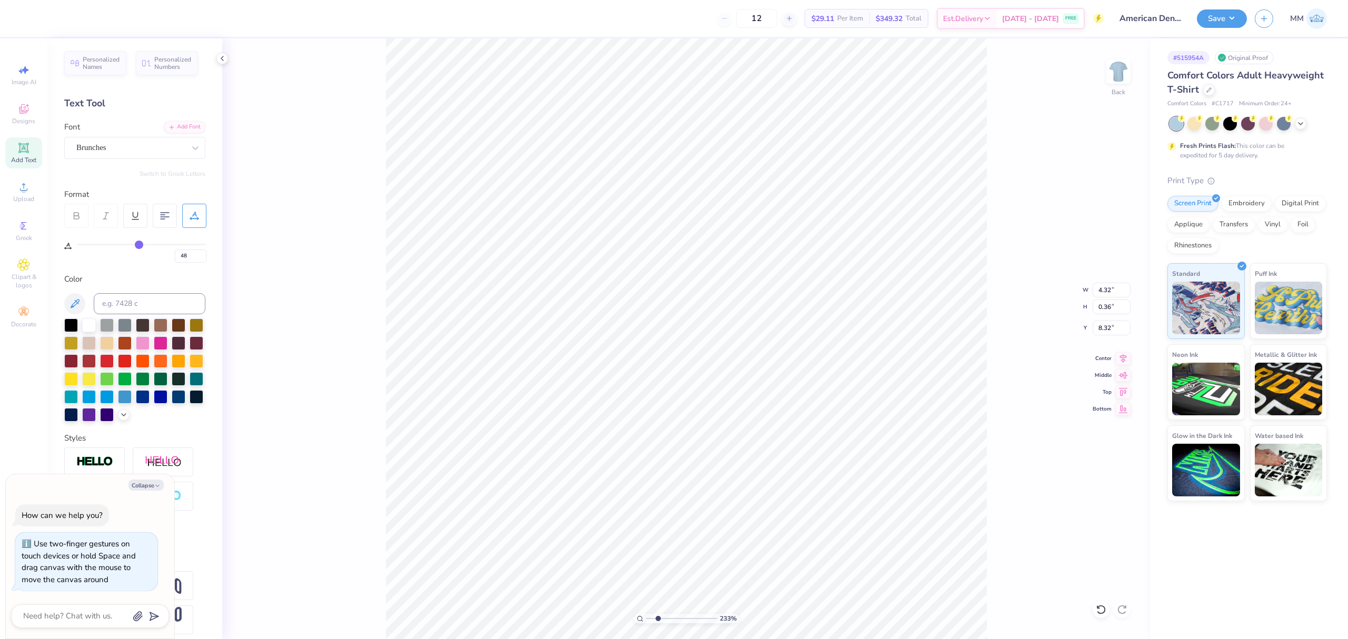
type input "0.44"
click at [1118, 356] on icon at bounding box center [1123, 357] width 15 height 13
type textarea "x"
type input "5.00"
type input "0.42"
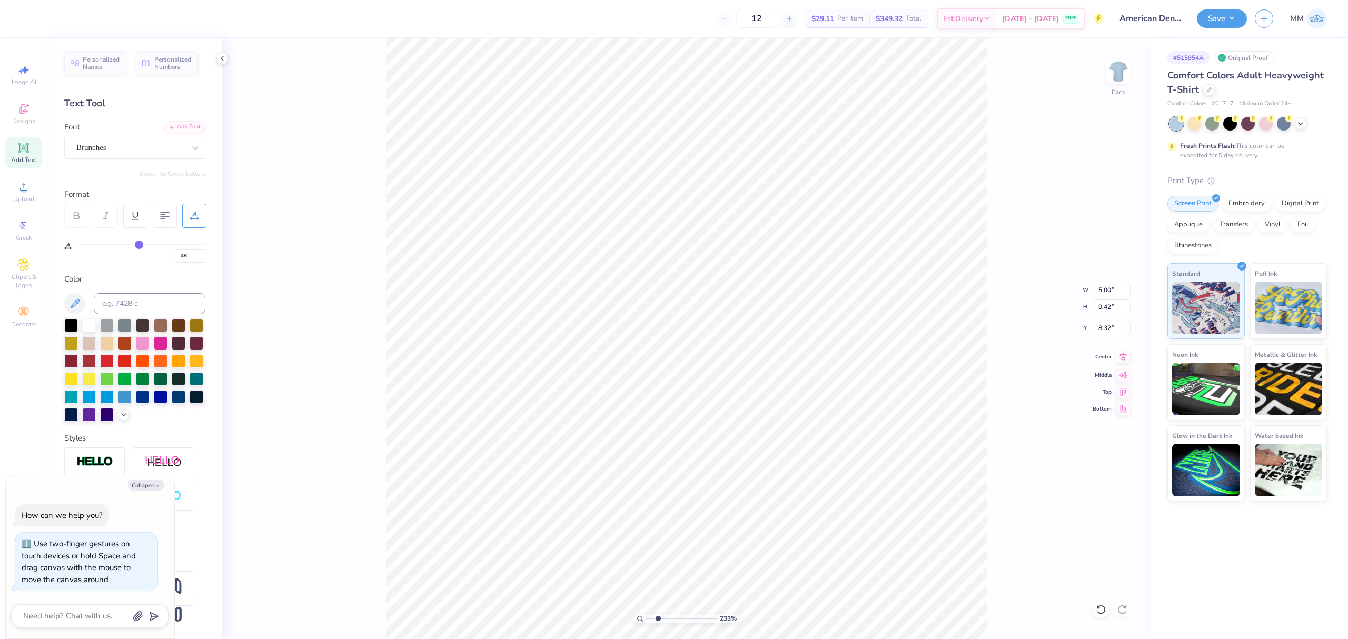
click at [1124, 363] on icon at bounding box center [1123, 357] width 15 height 13
type textarea "x"
drag, startPoint x: 657, startPoint y: 616, endPoint x: 639, endPoint y: 615, distance: 17.9
type input "1"
click at [646, 618] on input "range" at bounding box center [681, 618] width 71 height 9
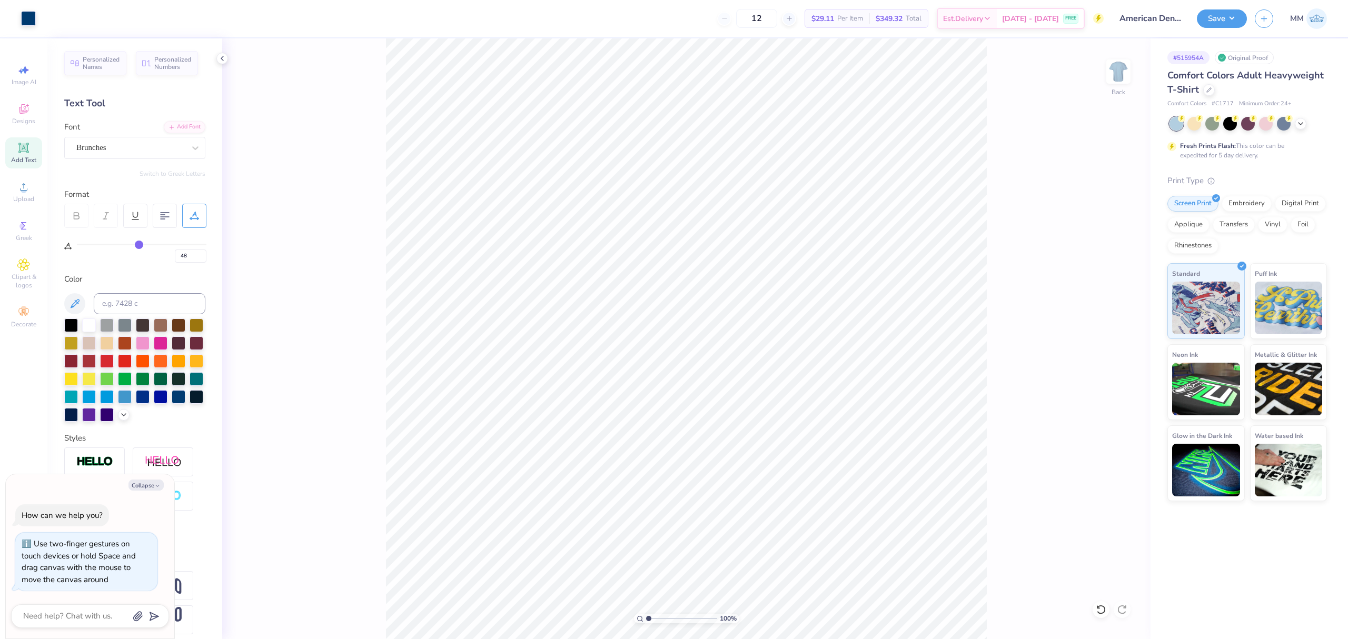
type textarea "x"
click at [1102, 331] on input "3.00" at bounding box center [1111, 328] width 38 height 15
type input "2"
type textarea "x"
type input "2.00"
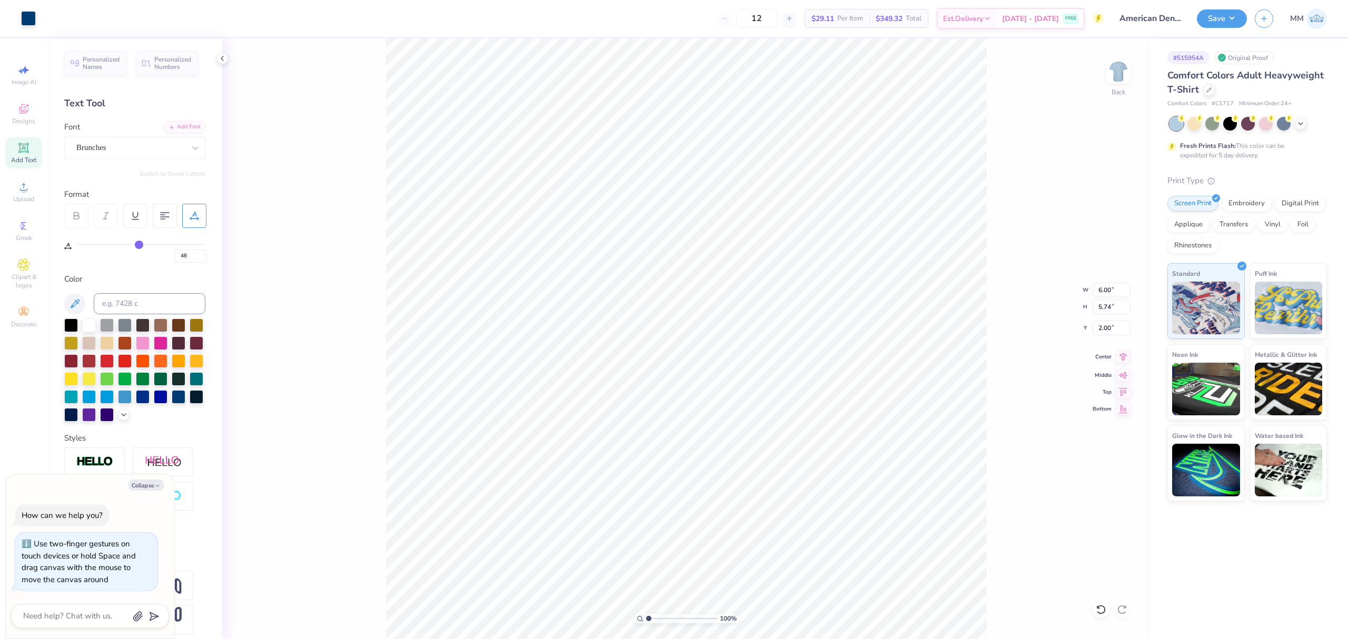
click at [1124, 356] on icon at bounding box center [1123, 357] width 15 height 13
type textarea "x"
type textarea "2025–26"
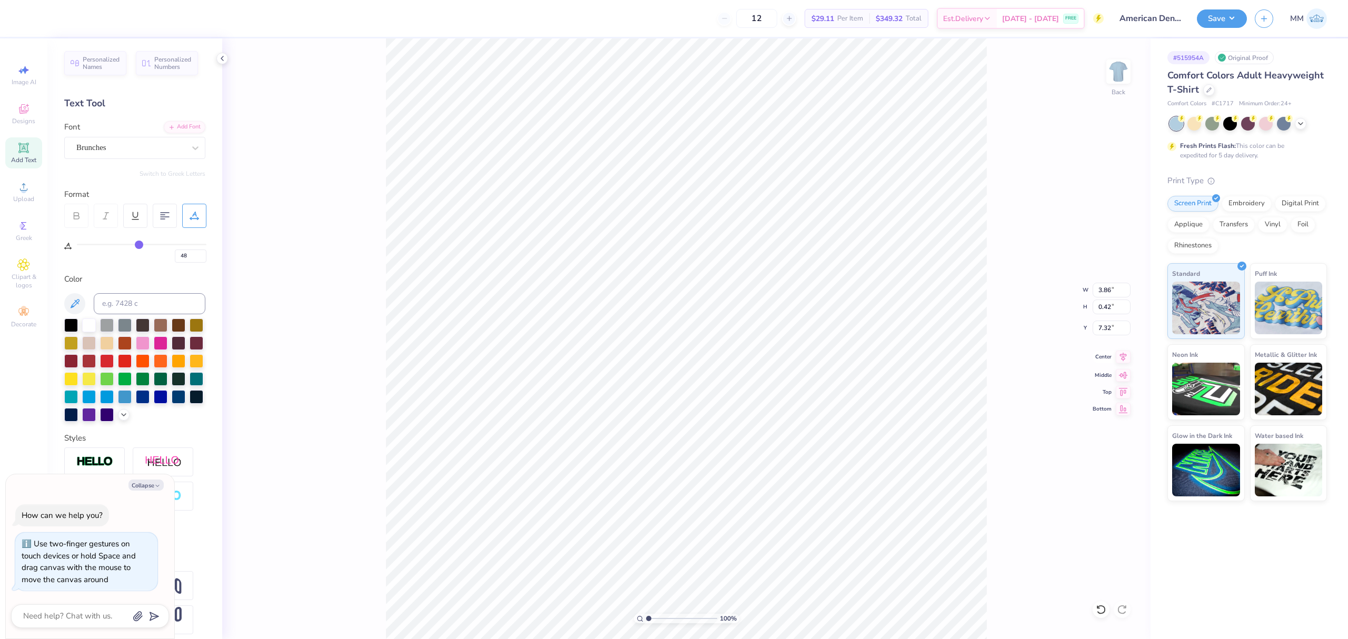
click at [1121, 356] on icon at bounding box center [1123, 357] width 7 height 9
type textarea "x"
click at [1115, 330] on input "2.00" at bounding box center [1111, 328] width 38 height 15
type input "3"
type textarea "x"
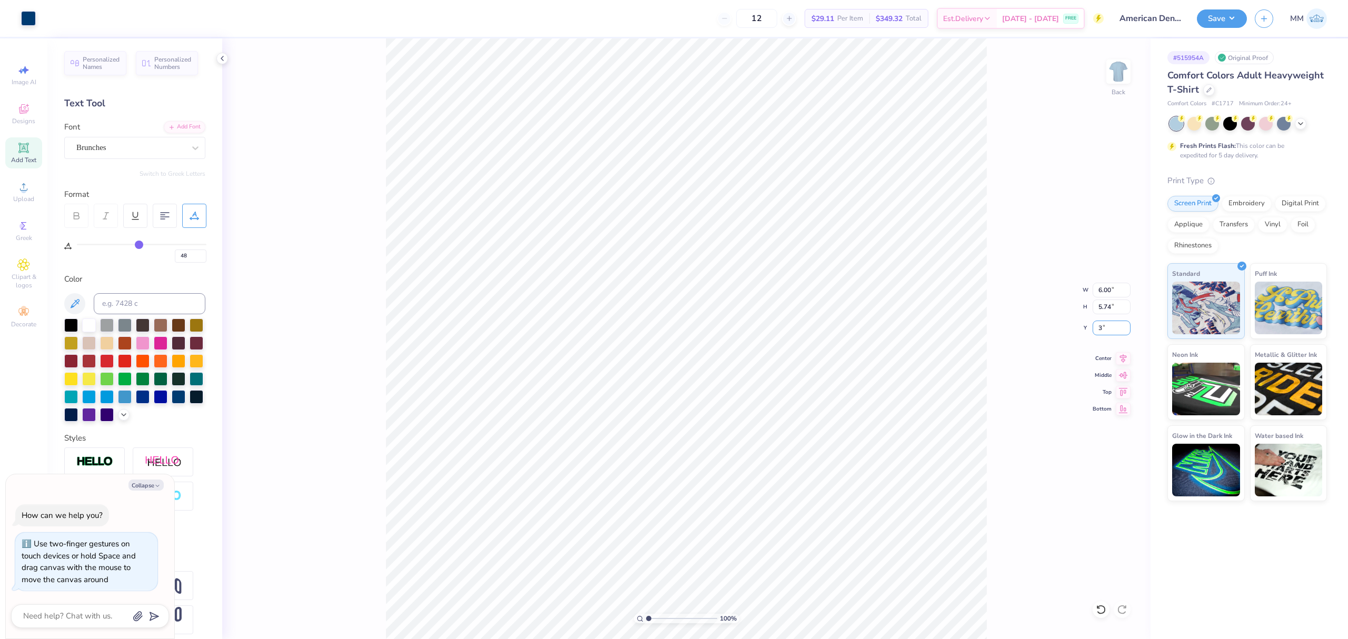
type input "3.00"
click at [1127, 355] on icon at bounding box center [1123, 357] width 15 height 13
click at [1220, 13] on button "Save" at bounding box center [1222, 17] width 50 height 18
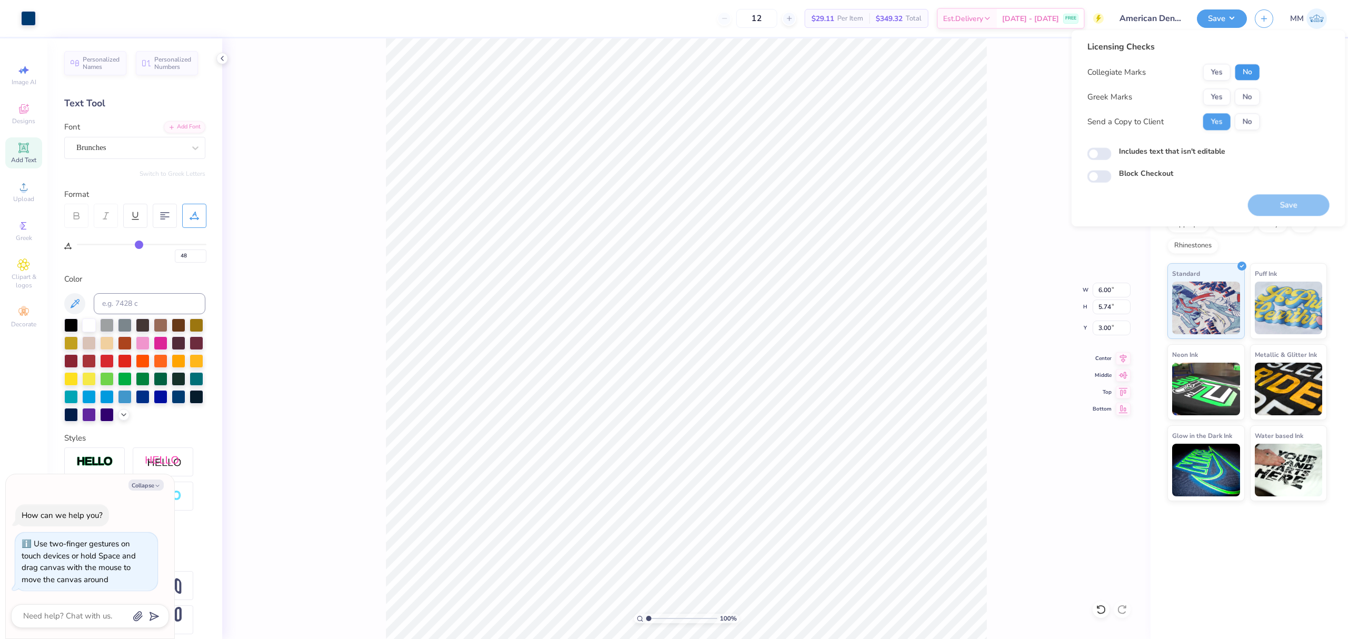
click at [1241, 66] on button "No" at bounding box center [1247, 72] width 25 height 17
click at [1243, 91] on button "No" at bounding box center [1247, 96] width 25 height 17
type textarea "x"
click at [1174, 153] on label "Includes text that isn't editable" at bounding box center [1172, 151] width 106 height 11
click at [1111, 153] on input "Includes text that isn't editable" at bounding box center [1099, 154] width 24 height 13
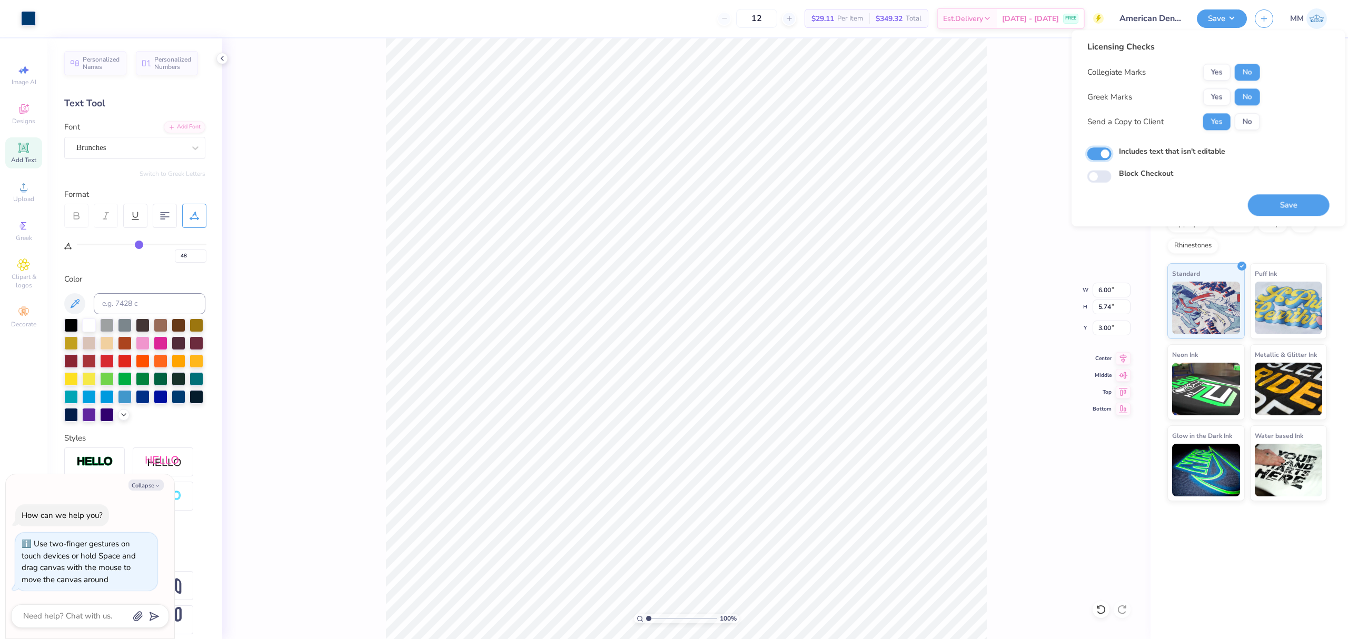
checkbox input "true"
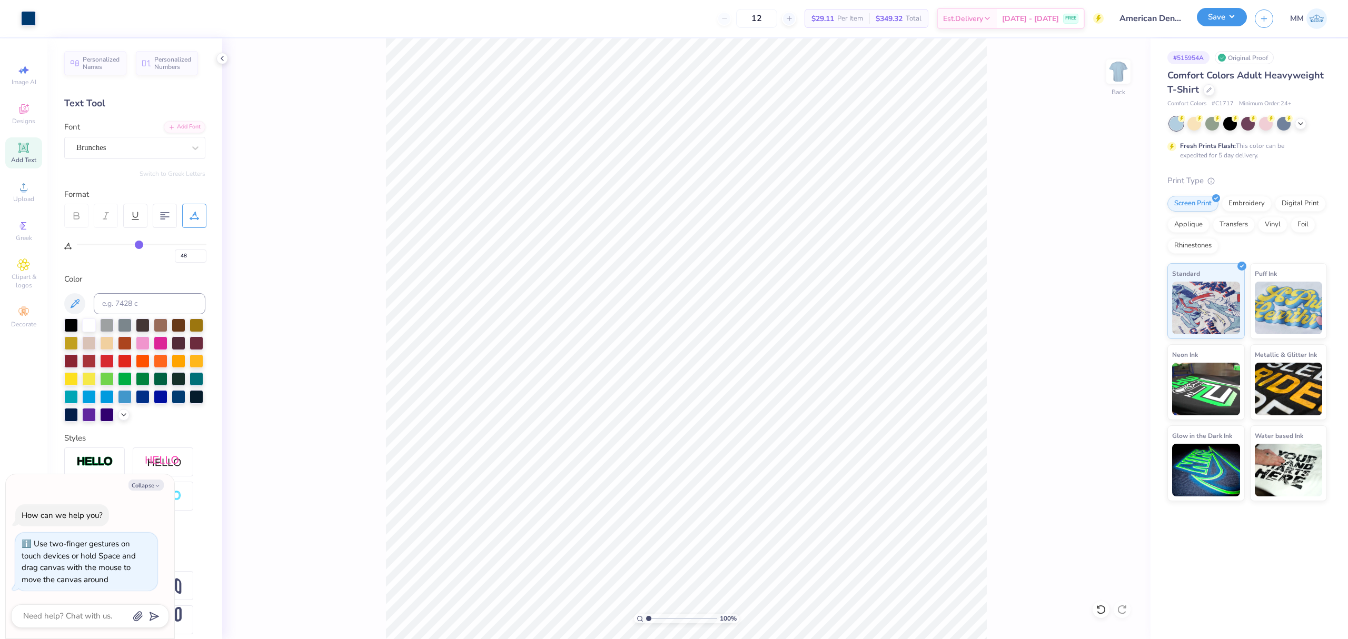
click at [1214, 23] on button "Save" at bounding box center [1222, 17] width 50 height 18
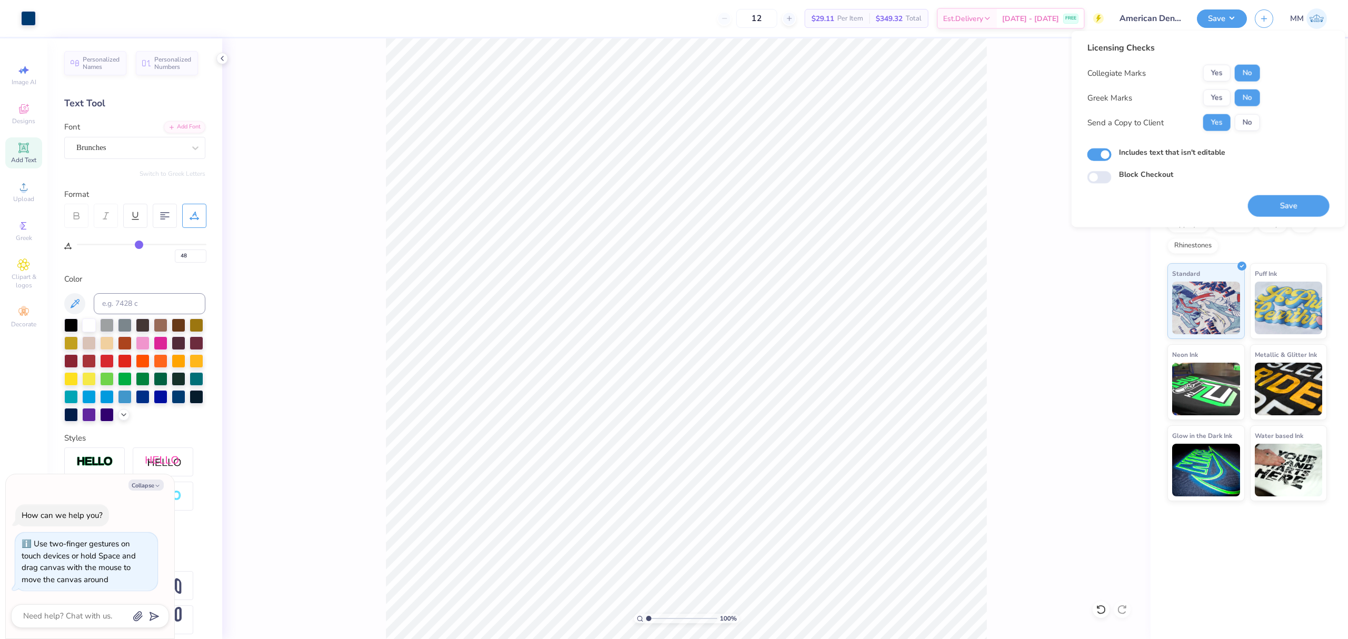
click at [1289, 208] on button "Save" at bounding box center [1289, 206] width 82 height 22
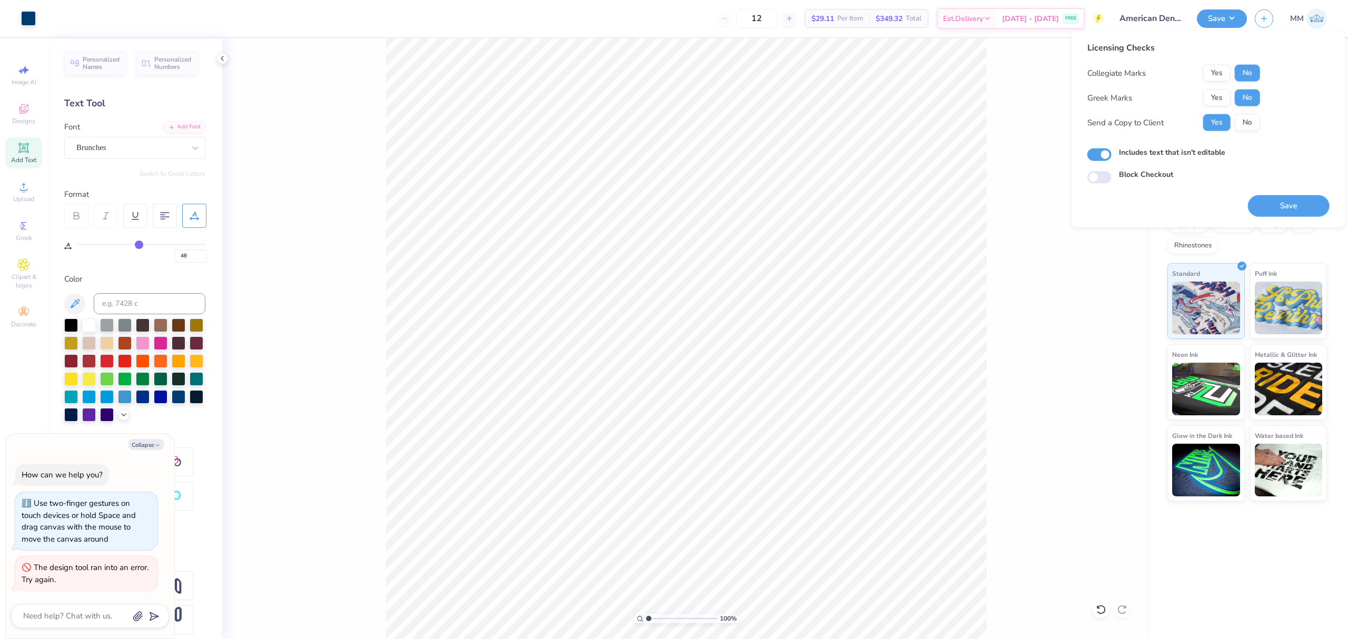
type textarea "x"
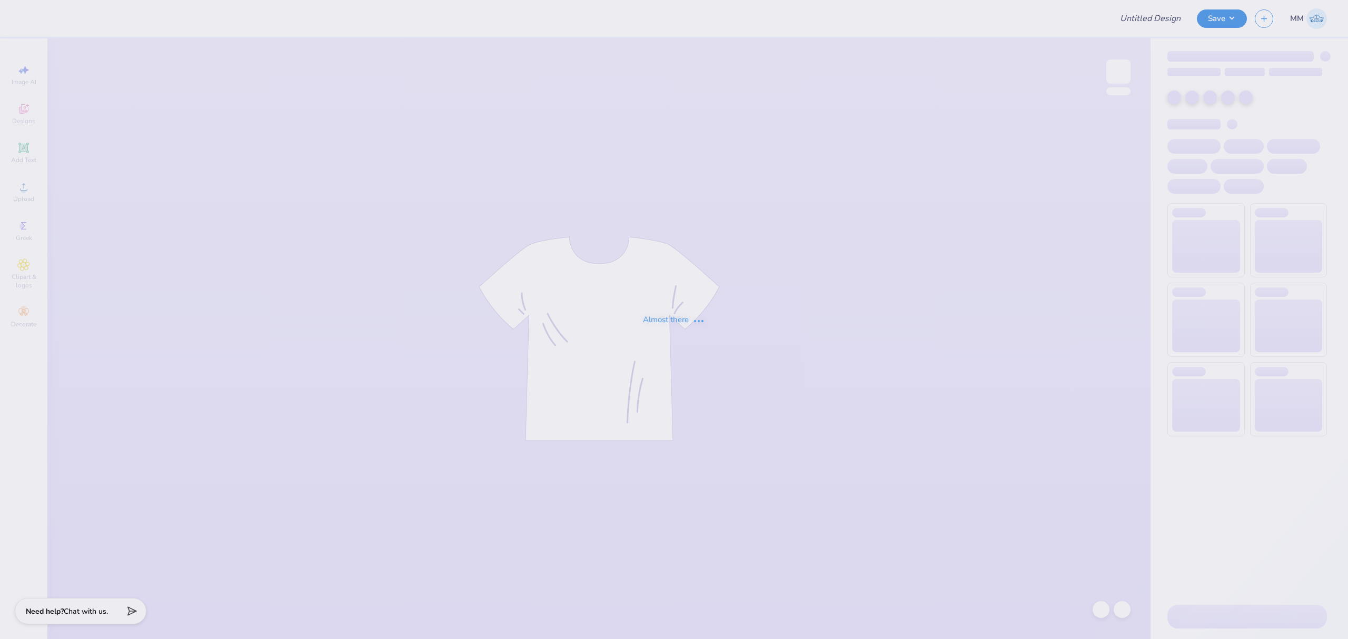
type input "American Dental Society tees!"
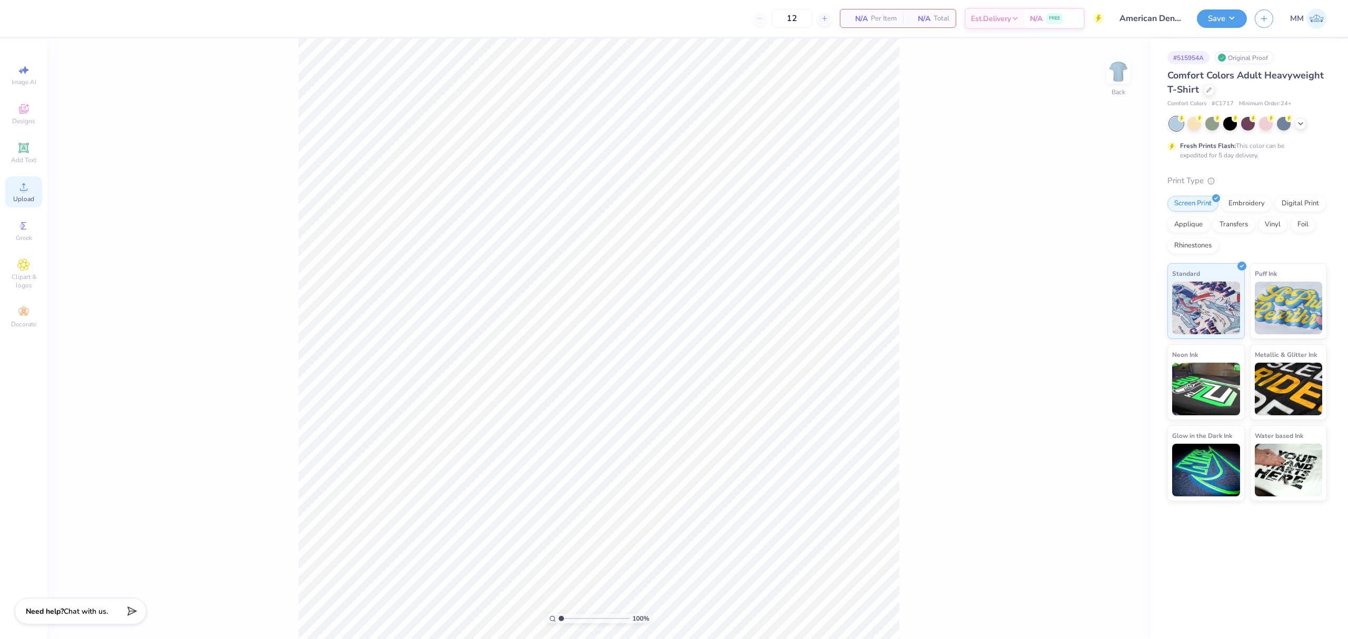
click at [31, 195] on span "Upload" at bounding box center [23, 199] width 21 height 8
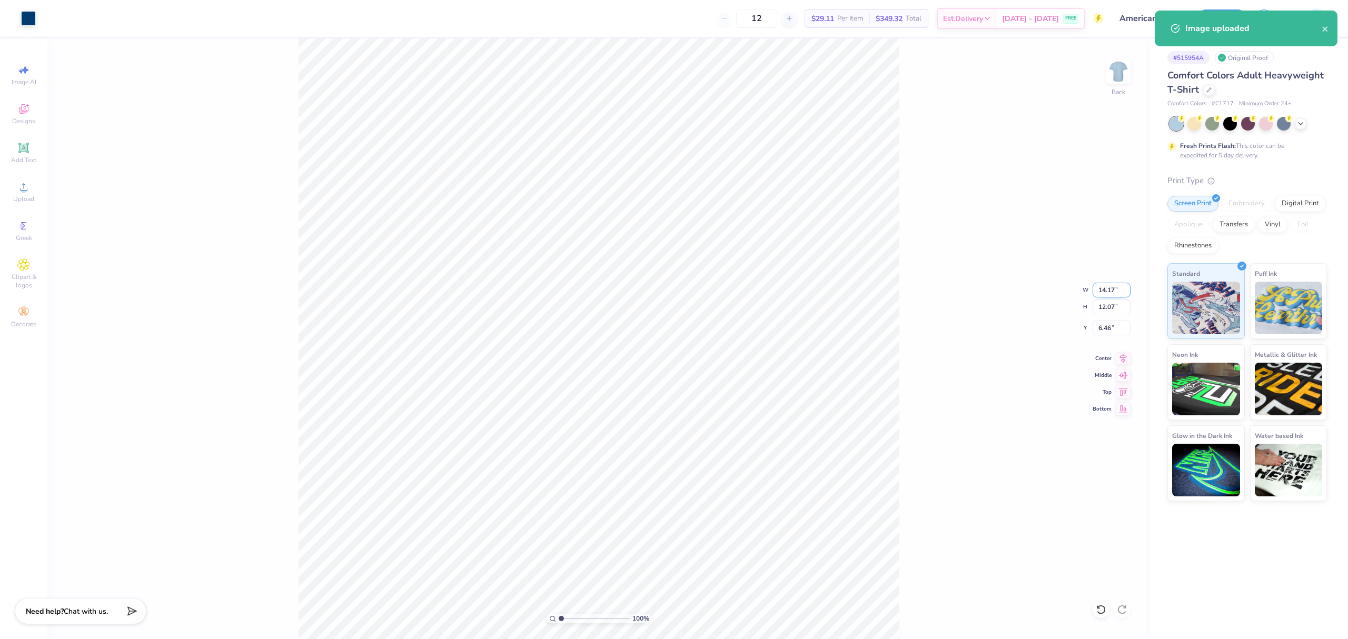
click at [1108, 287] on input "14.17" at bounding box center [1111, 290] width 38 height 15
type input "7.00"
type input "5.96"
click at [1100, 325] on input "9.52" at bounding box center [1111, 328] width 38 height 15
type input "3.00"
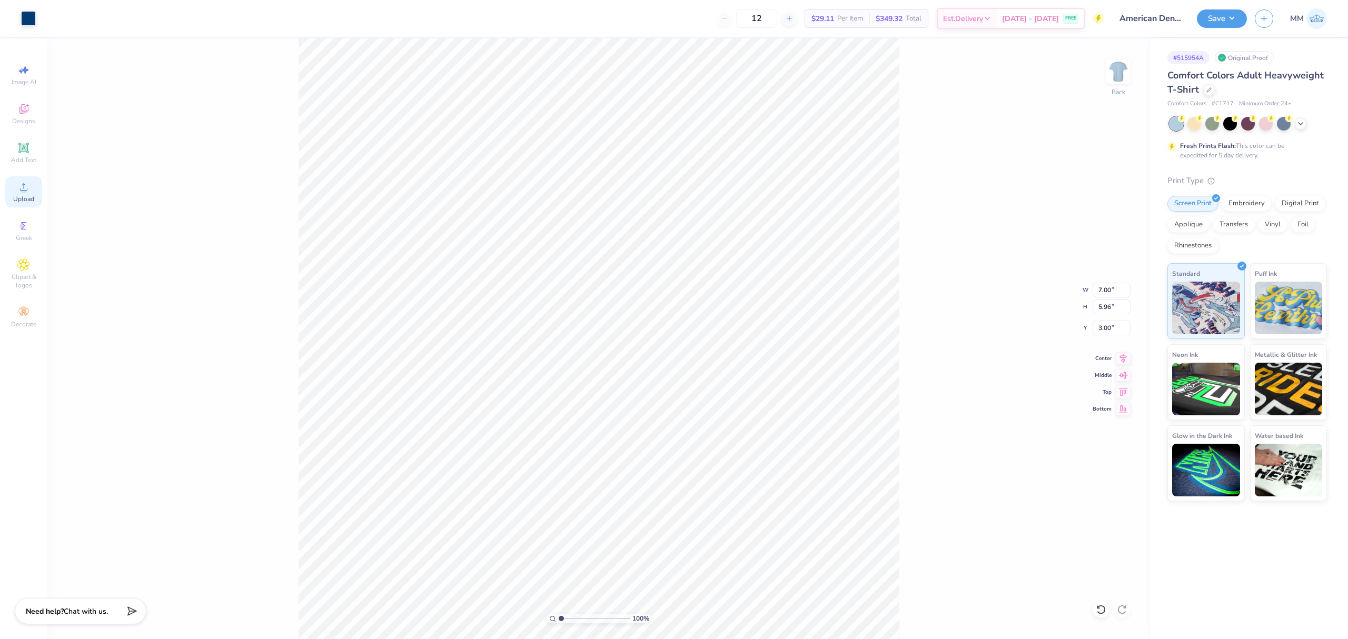
click at [14, 194] on div "Upload" at bounding box center [23, 191] width 37 height 31
click at [18, 140] on div "Add Text" at bounding box center [23, 152] width 37 height 31
type input "5.59"
type input "1.62"
type input "11.69"
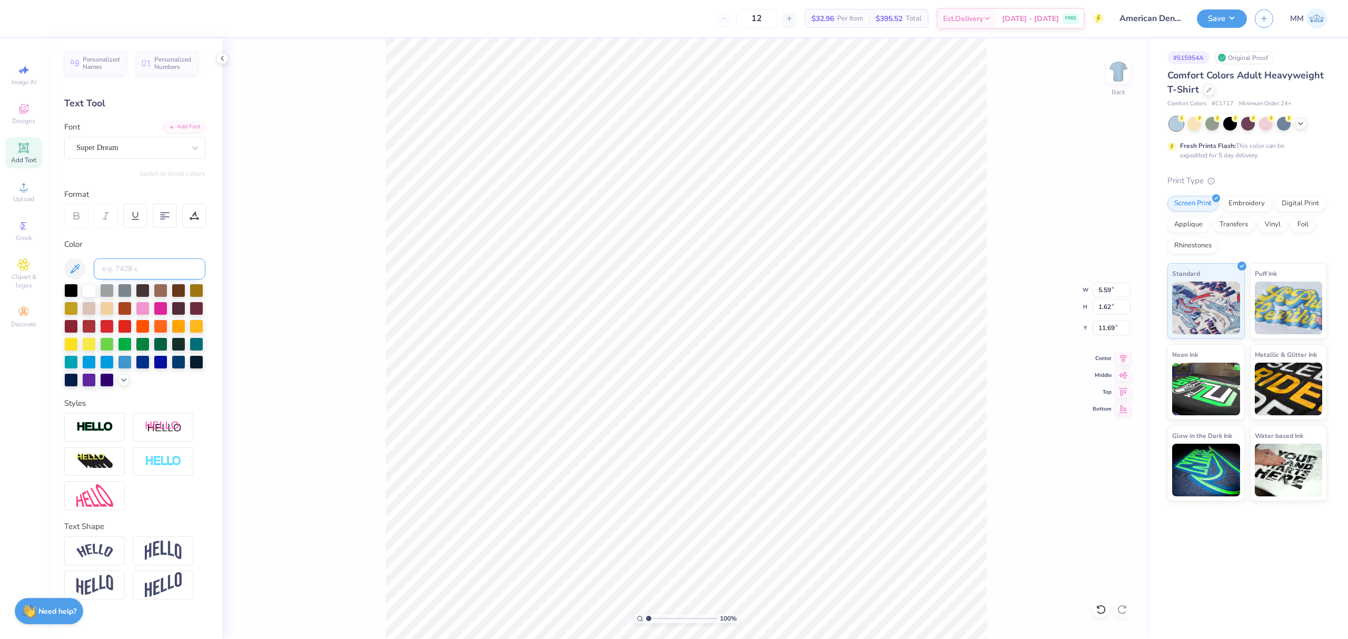
click at [119, 268] on input at bounding box center [150, 269] width 112 height 21
type input "541"
paste textarea "UHCL"
type textarea "UHCL"
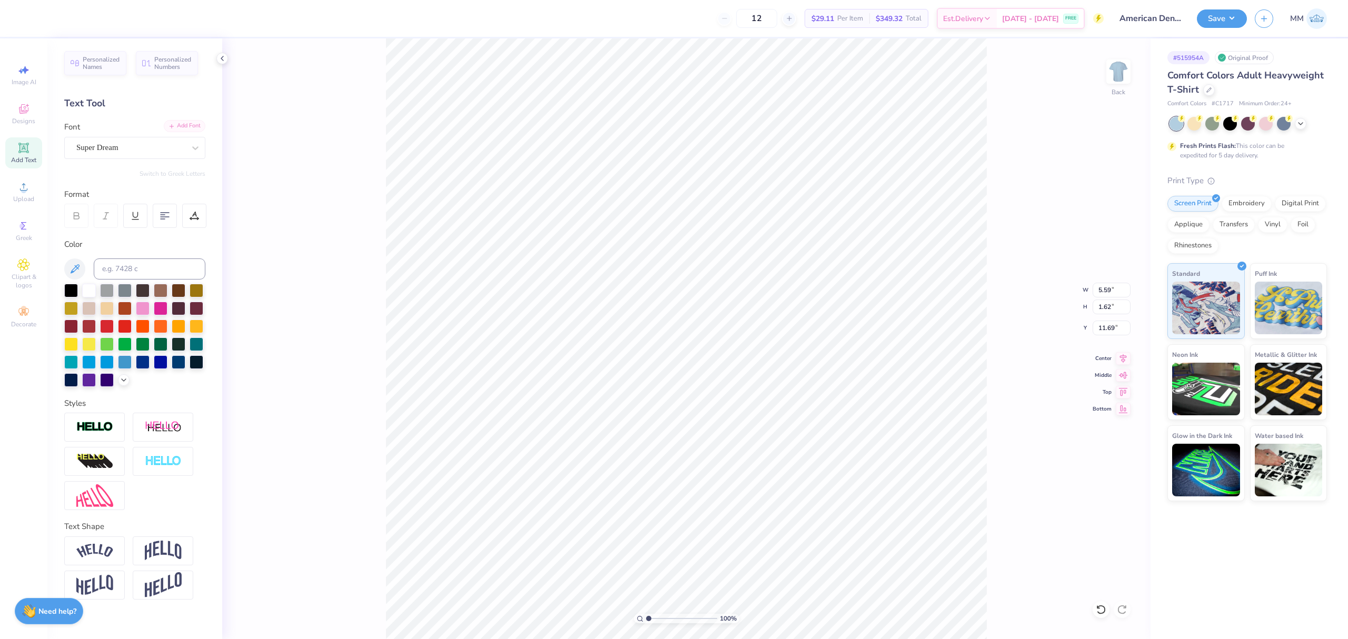
click at [195, 125] on div "Add Font" at bounding box center [185, 126] width 42 height 12
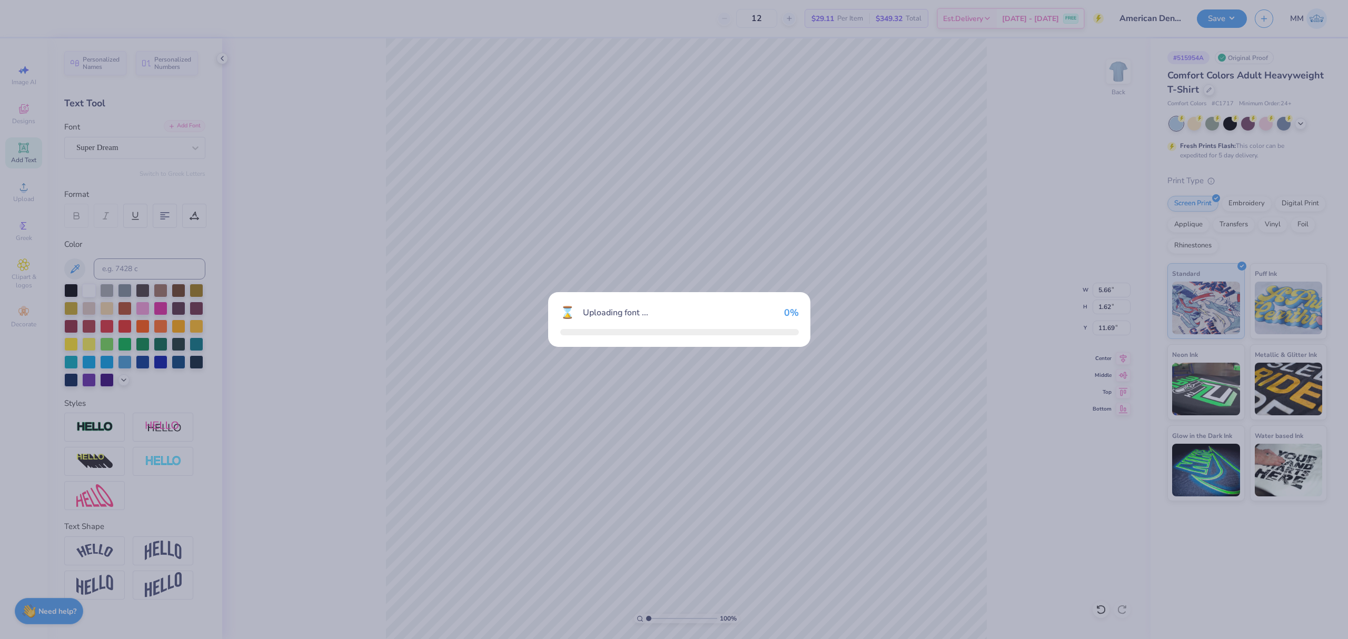
type input "5.34"
type input "1.69"
type input "11.66"
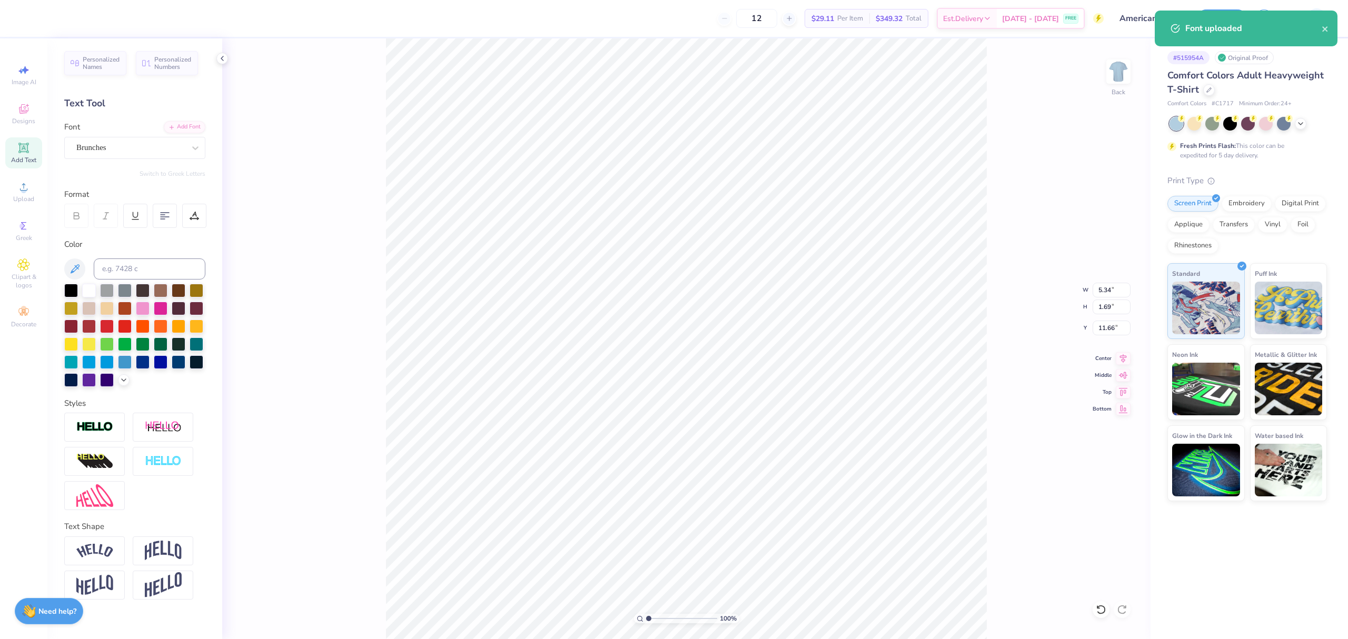
type input "2.85"
type input "0.90"
type input "8.51"
type input "2.45"
type input "0.77"
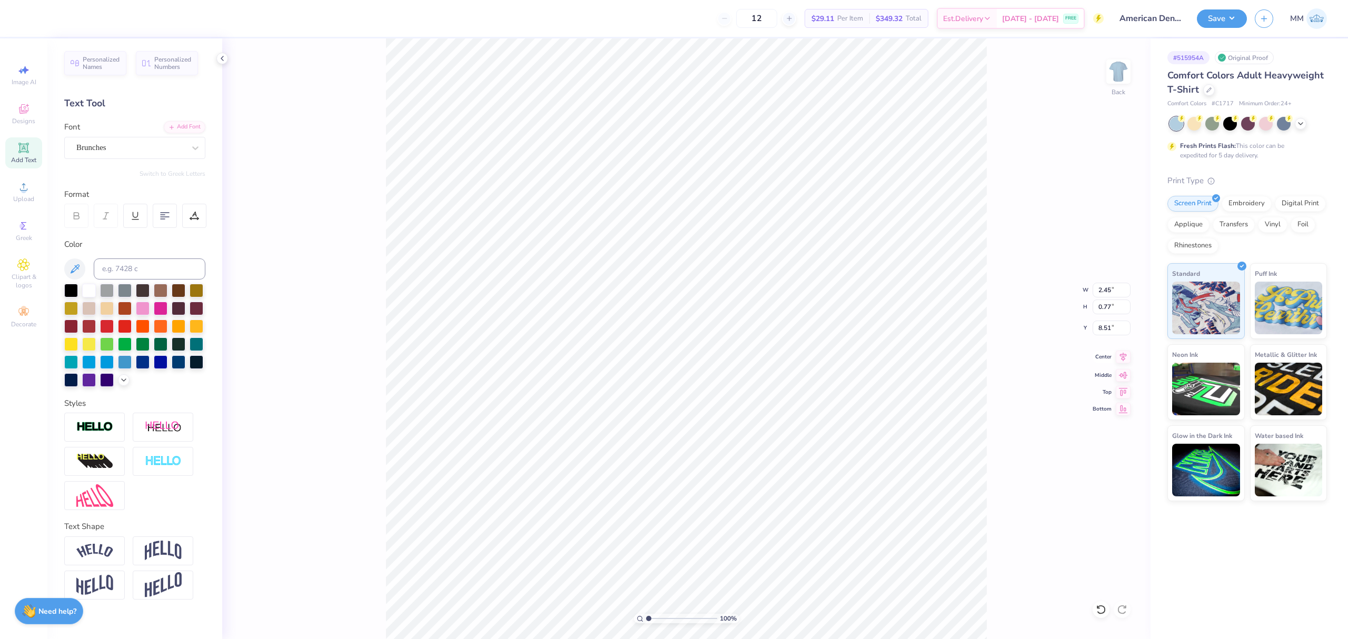
click at [1114, 356] on div "Center" at bounding box center [1111, 357] width 38 height 13
click at [1114, 358] on div "Center" at bounding box center [1111, 357] width 38 height 13
click at [725, 370] on li "Duplicate" at bounding box center [735, 372] width 83 height 21
type input "9.30"
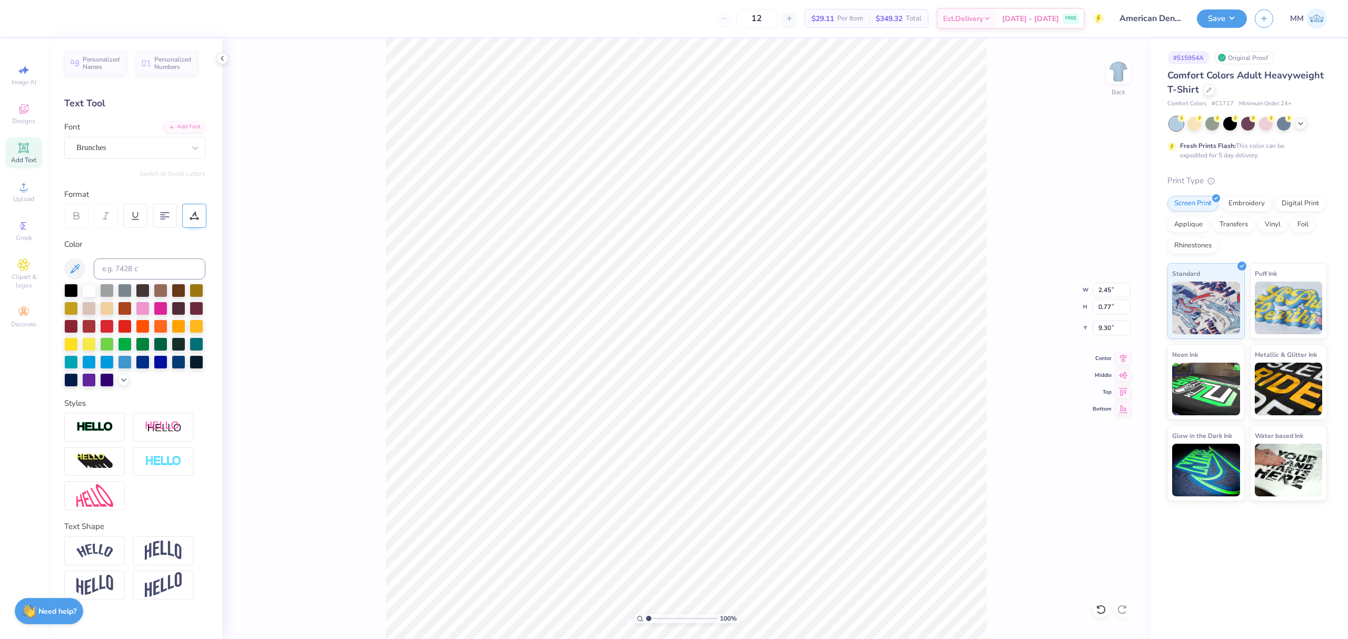
type textarea "2025–26"
click at [199, 213] on div at bounding box center [194, 216] width 24 height 24
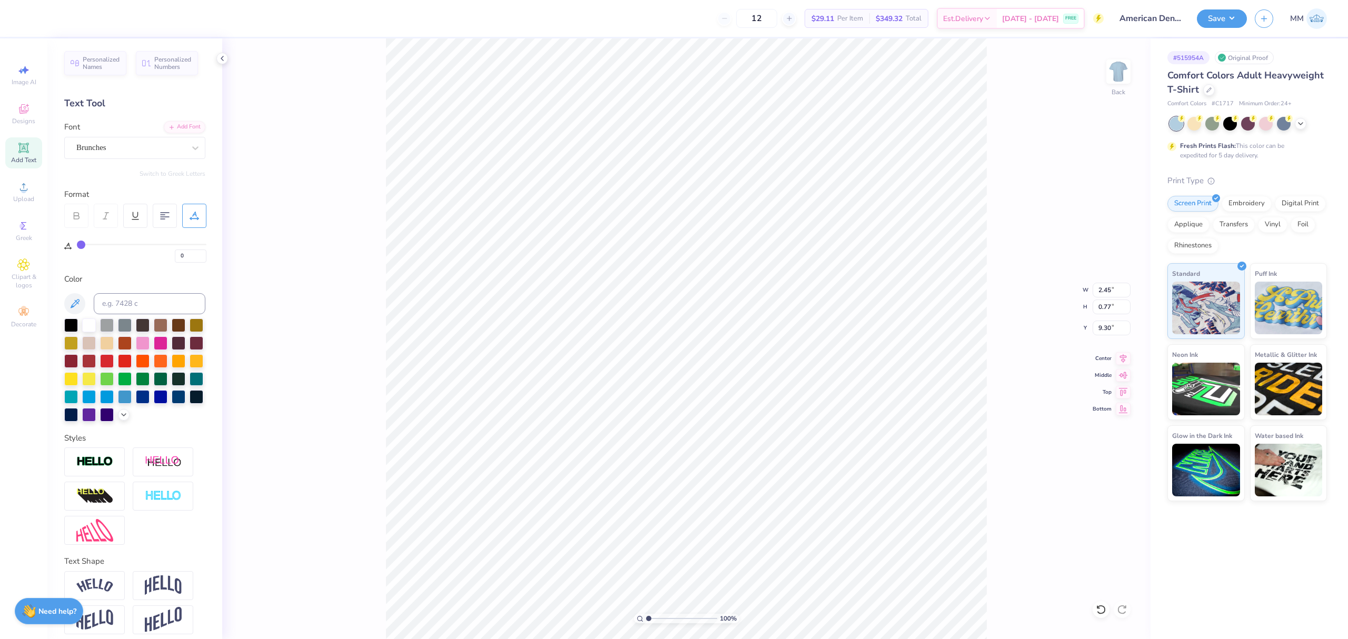
type input "20"
type input "23"
type input "27"
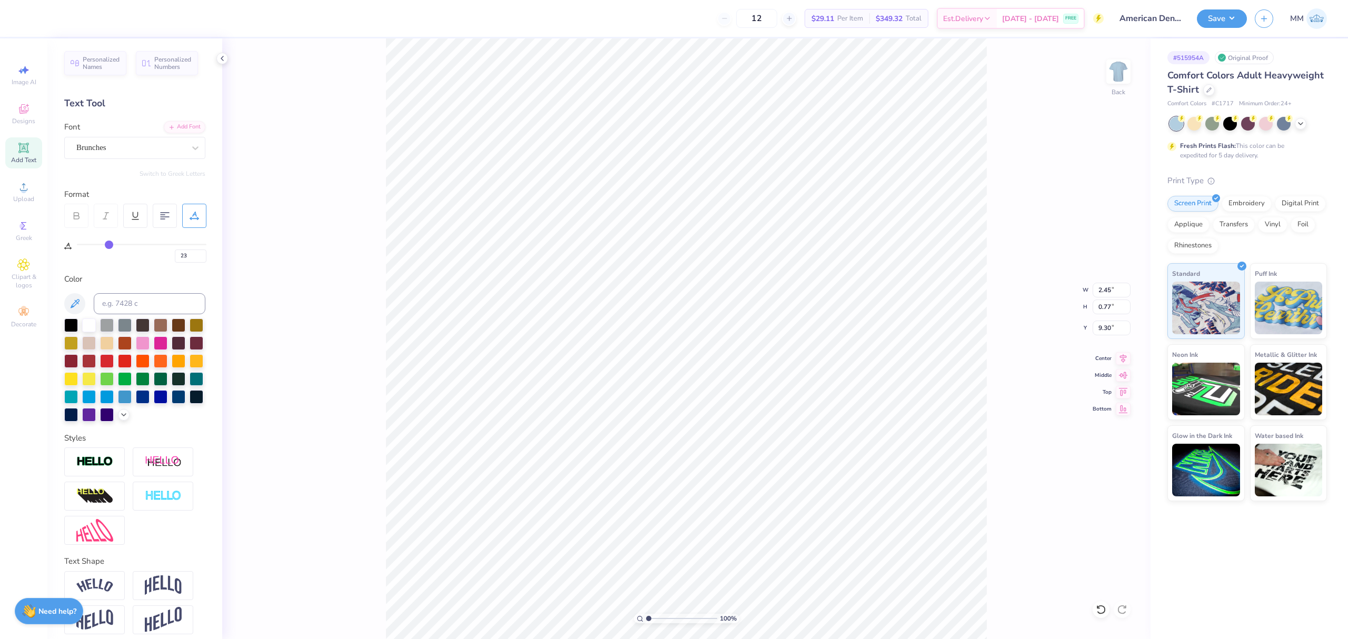
type input "27"
type input "30"
type input "31"
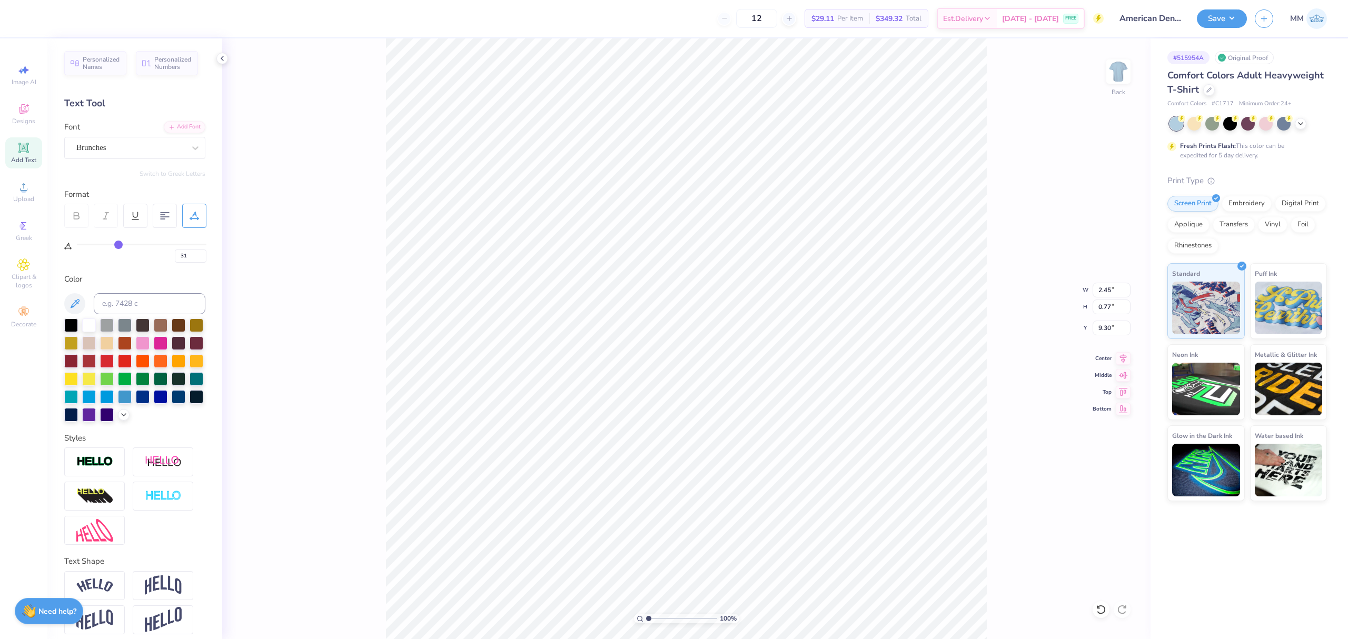
type input "32"
type input "33"
type input "34"
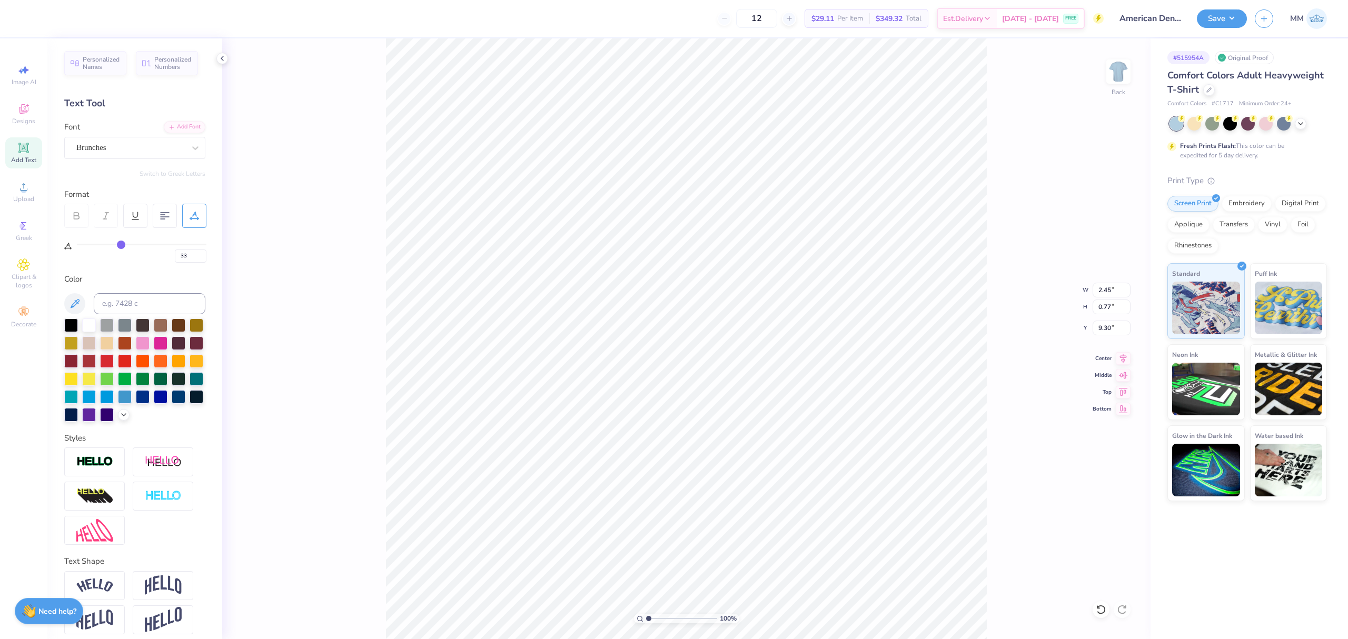
type input "34"
type input "36"
type input "39"
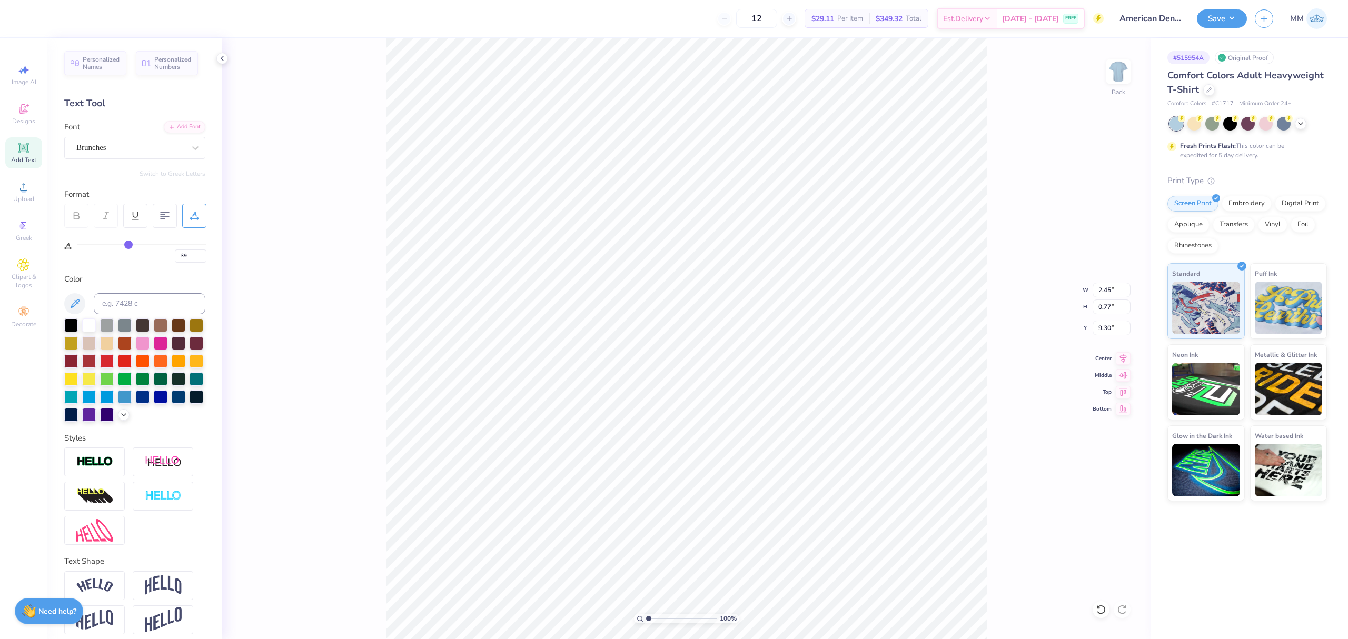
type input "42"
type input "45"
type input "47"
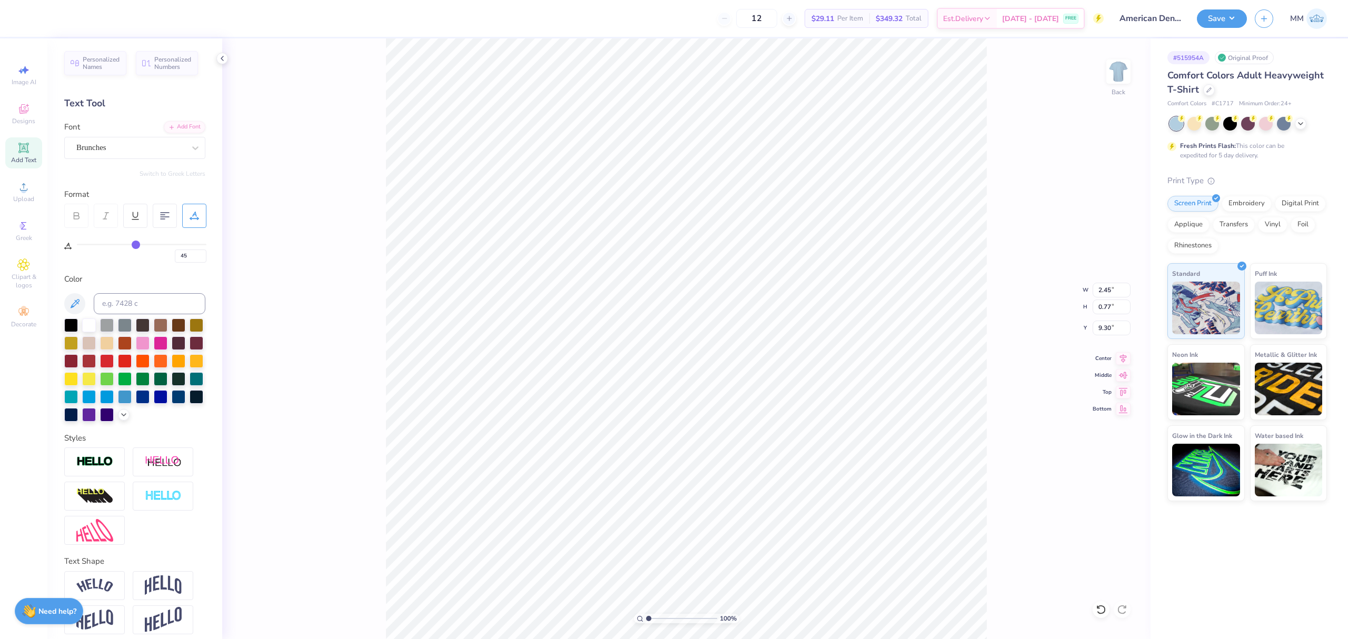
type input "47"
type input "48"
type input "49"
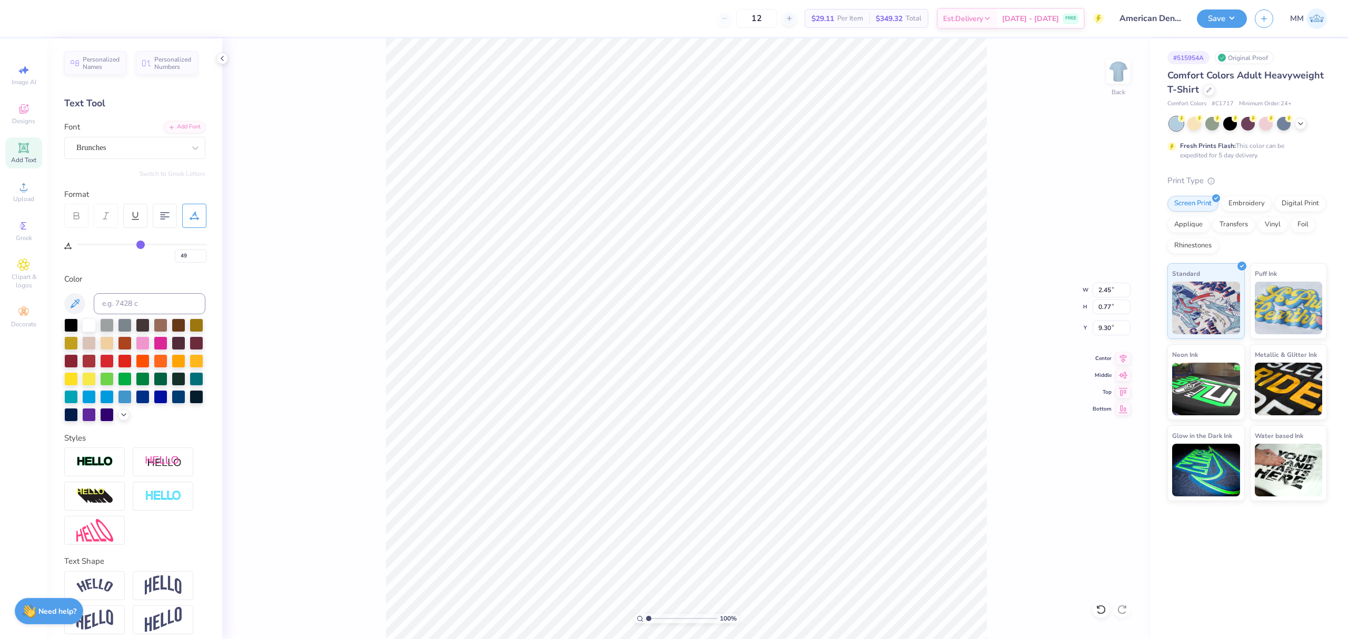
type input "50"
type input "51"
type input "52"
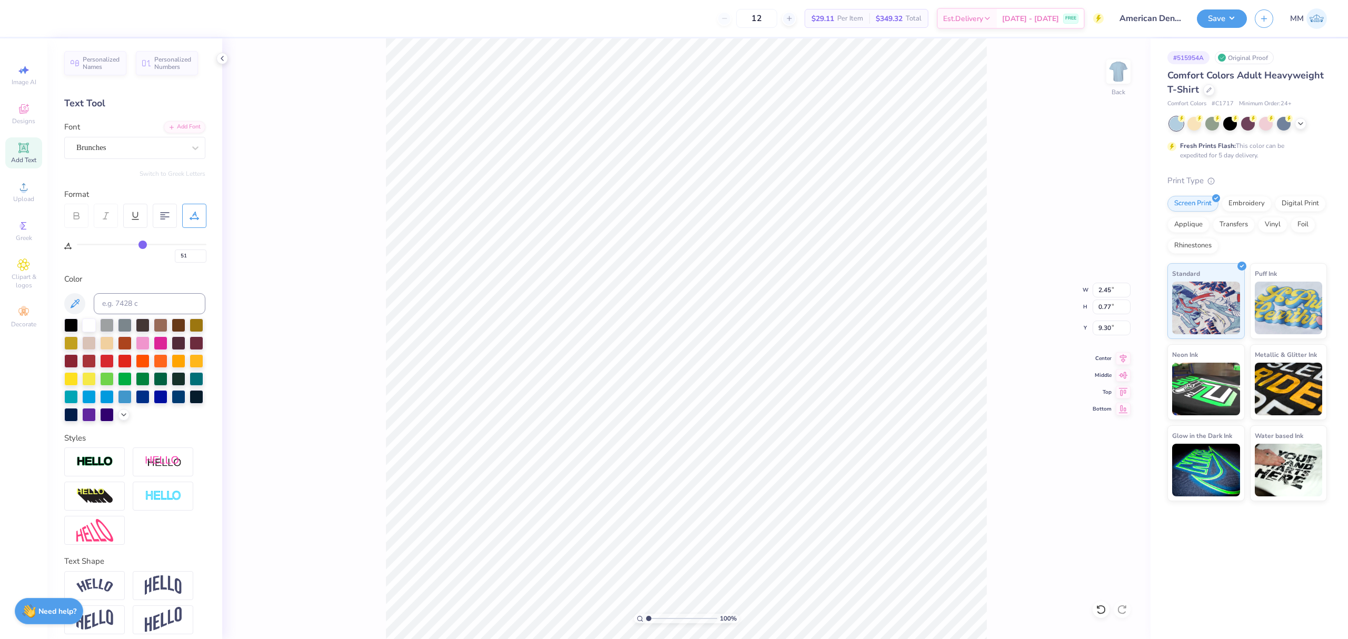
type input "52"
type input "53"
type input "54"
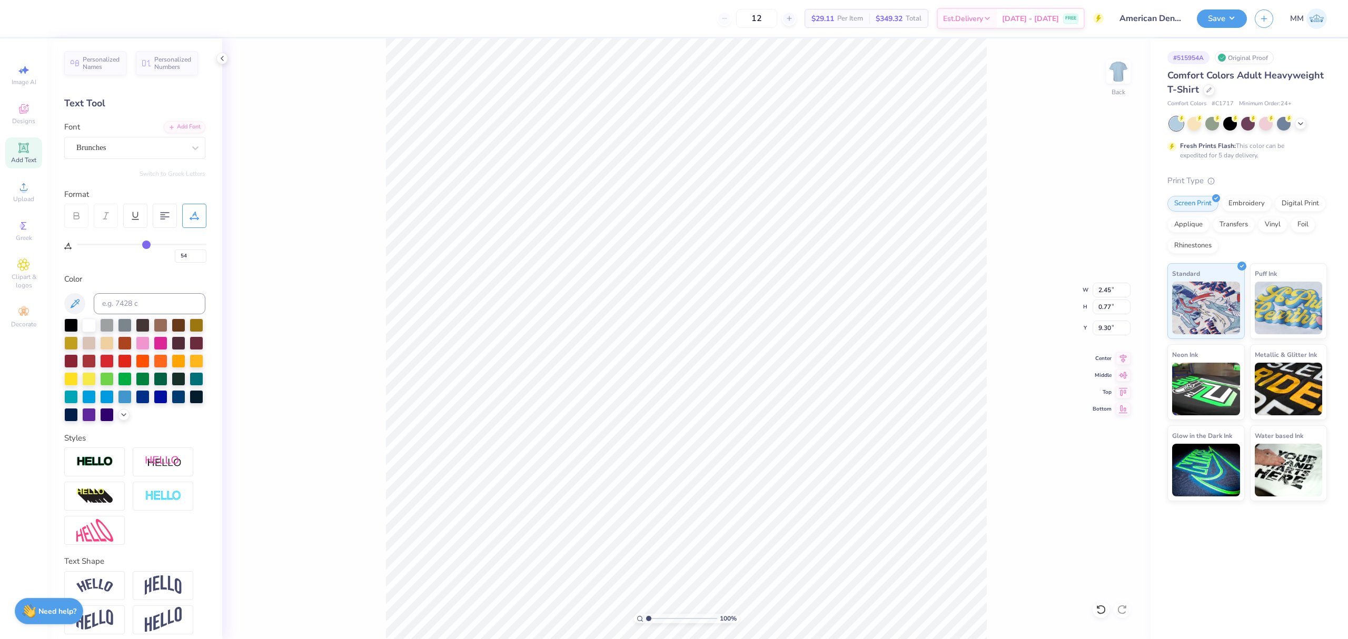
drag, startPoint x: 105, startPoint y: 244, endPoint x: 268, endPoint y: 251, distance: 162.8
type input "55"
click at [148, 245] on input "range" at bounding box center [142, 245] width 130 height 2
type input "55"
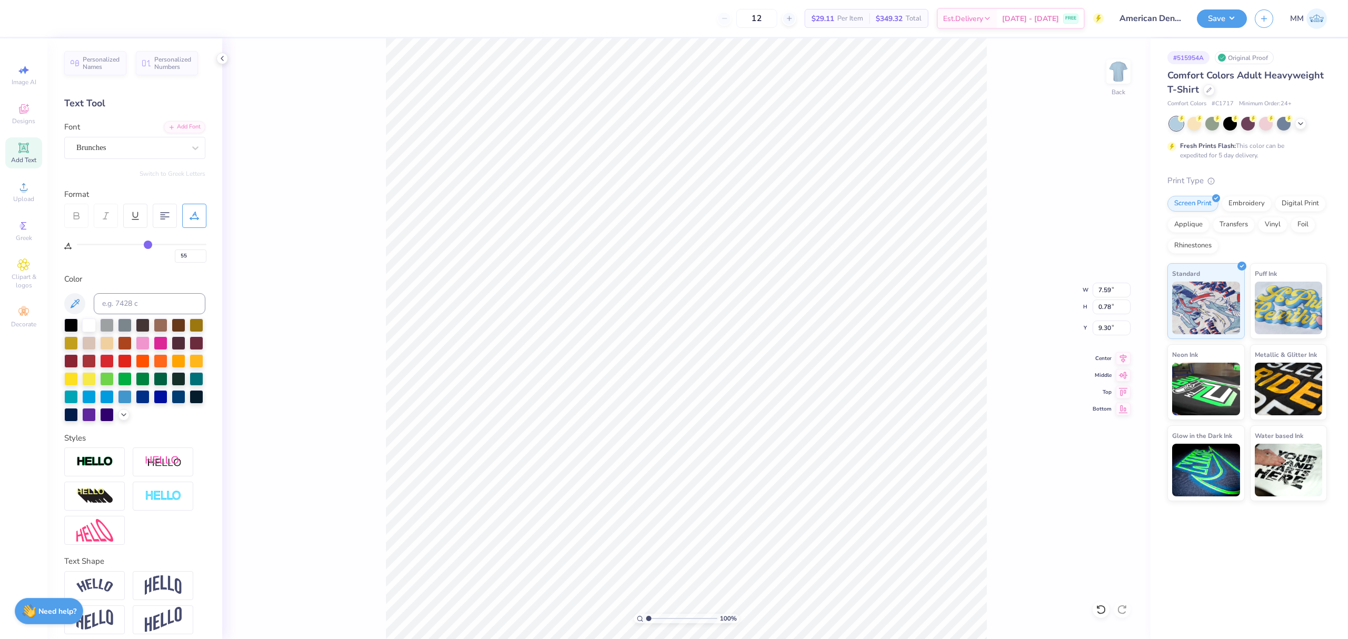
type input "5.43"
type input "0.56"
click at [1120, 362] on icon at bounding box center [1123, 357] width 15 height 13
click at [656, 614] on input "range" at bounding box center [681, 618] width 71 height 9
type input "2.13"
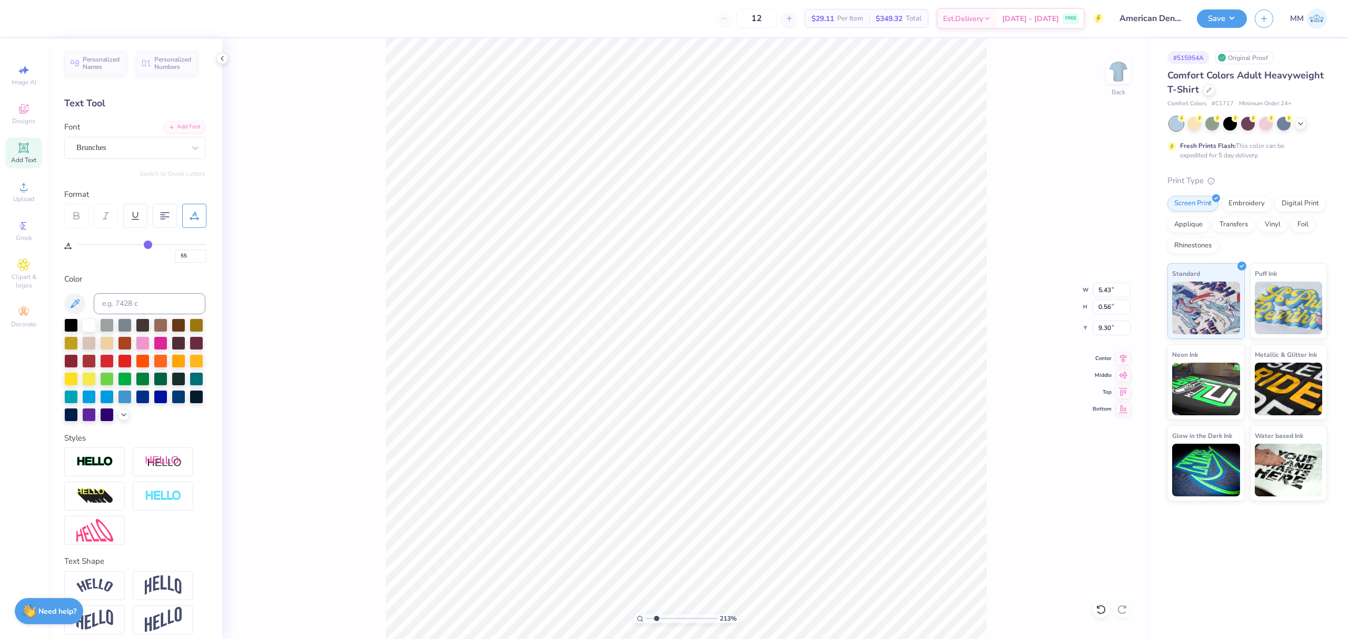
type input "9.25"
drag, startPoint x: 655, startPoint y: 620, endPoint x: 592, endPoint y: 593, distance: 68.6
type input "1"
click at [646, 614] on input "range" at bounding box center [681, 618] width 71 height 9
click at [1224, 16] on button "Save" at bounding box center [1222, 17] width 50 height 18
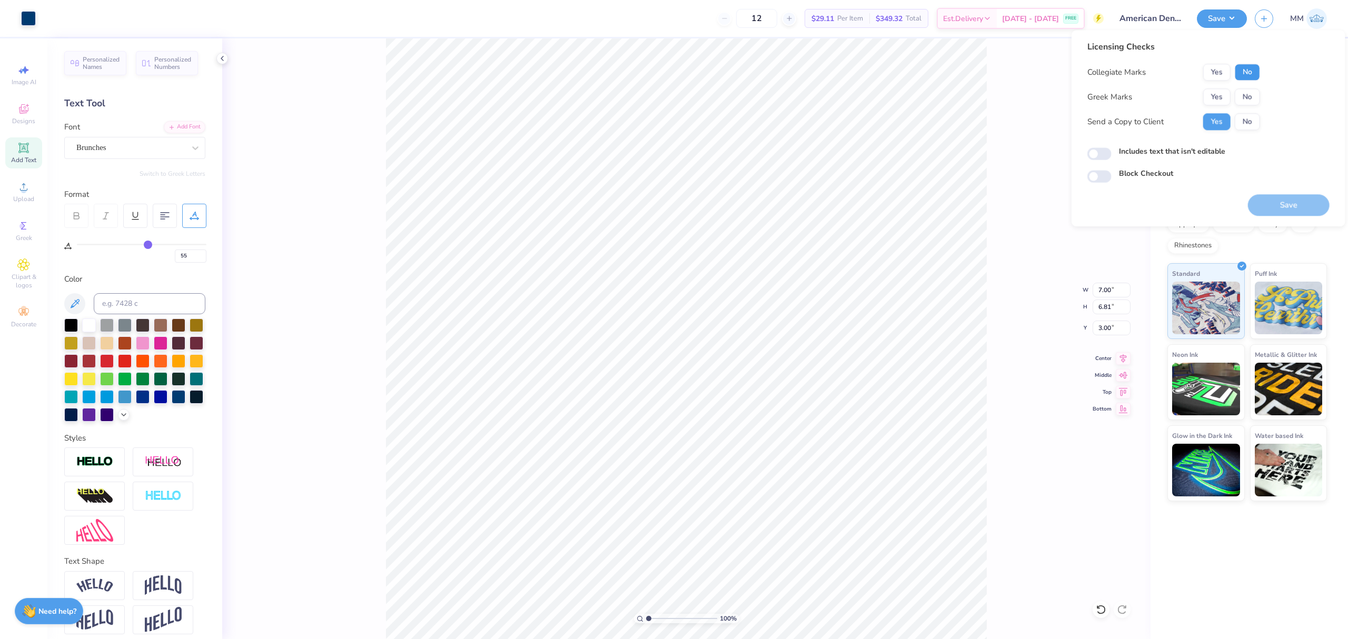
click at [1250, 76] on button "No" at bounding box center [1247, 72] width 25 height 17
click at [1254, 93] on button "No" at bounding box center [1247, 96] width 25 height 17
click at [1212, 150] on label "Includes text that isn't editable" at bounding box center [1172, 151] width 106 height 11
click at [1111, 150] on input "Includes text that isn't editable" at bounding box center [1099, 154] width 24 height 13
checkbox input "true"
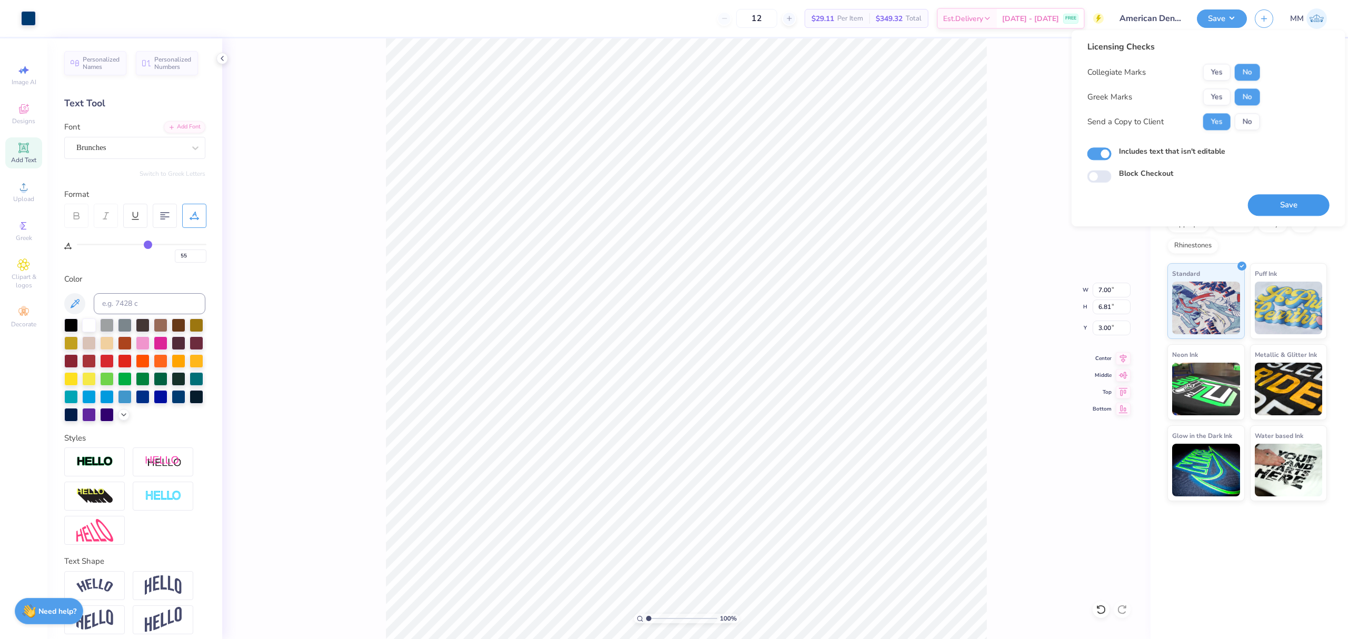
click at [1275, 203] on button "Save" at bounding box center [1289, 205] width 82 height 22
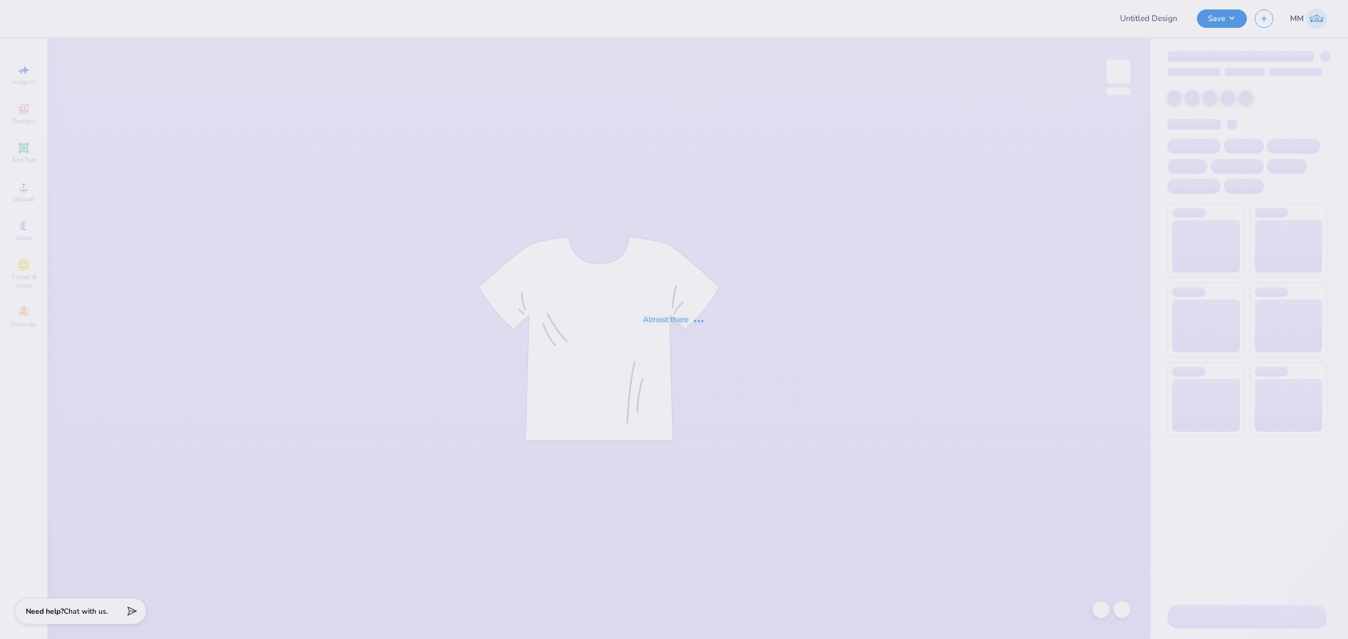
type input "MIT Ridonkulous"
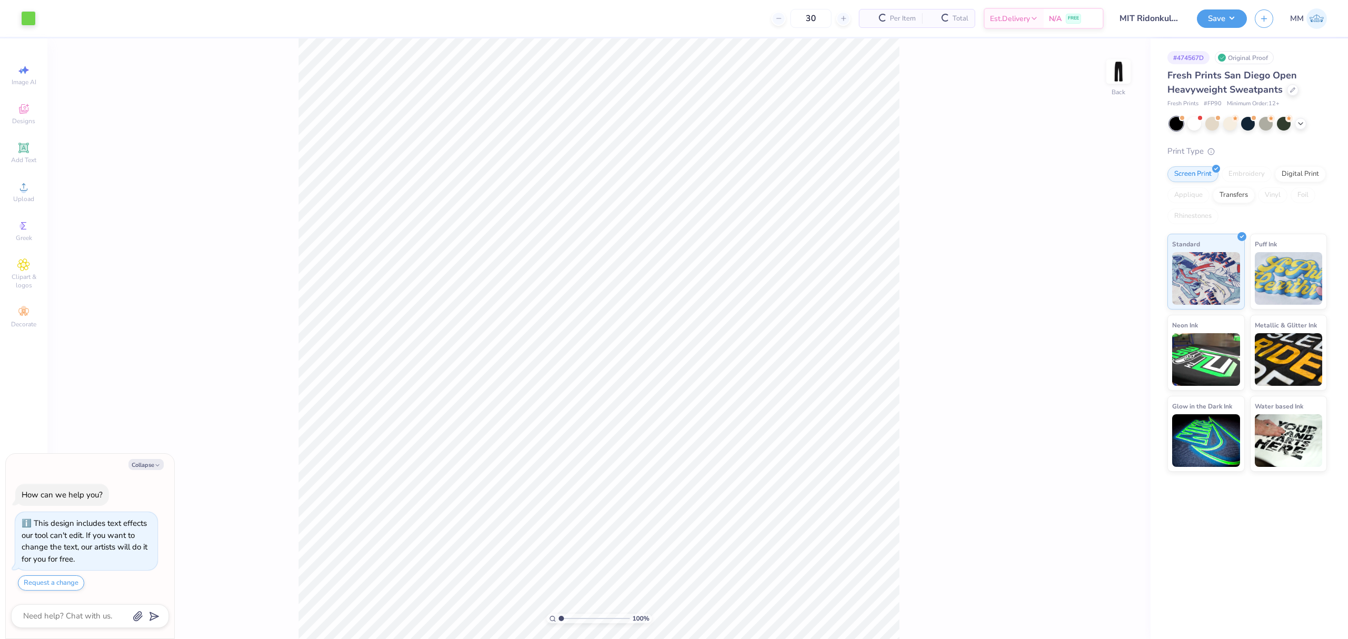
type textarea "x"
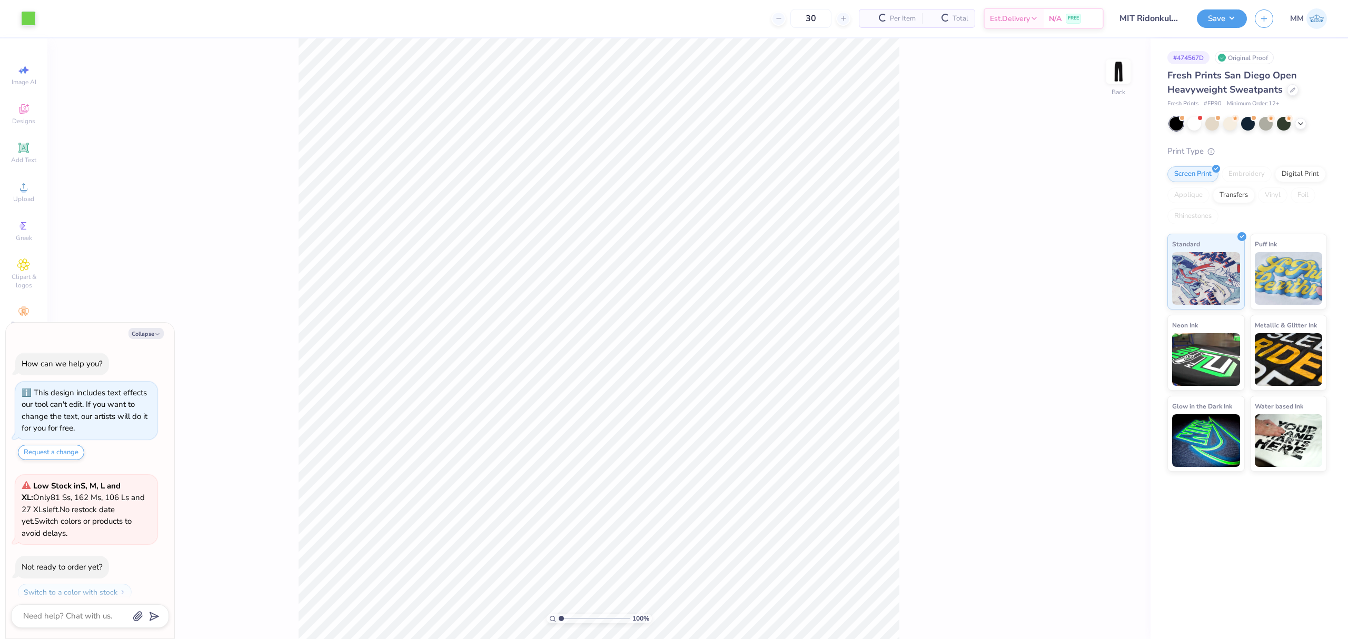
scroll to position [30, 0]
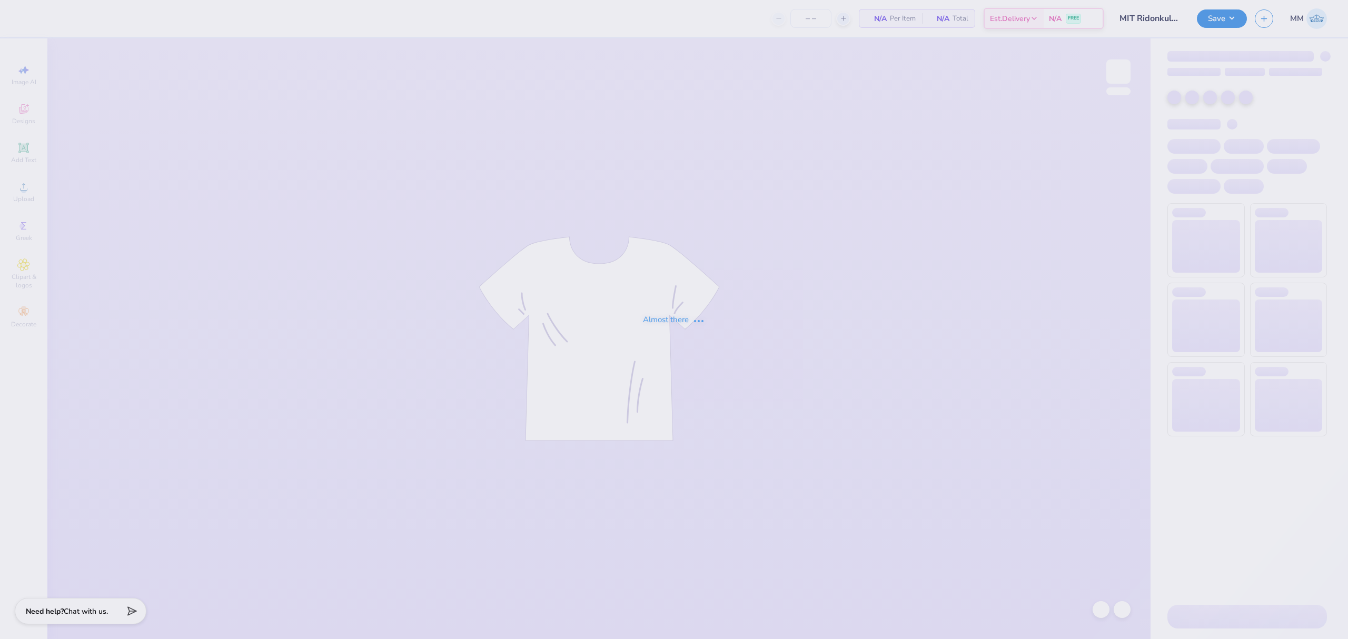
type input "30"
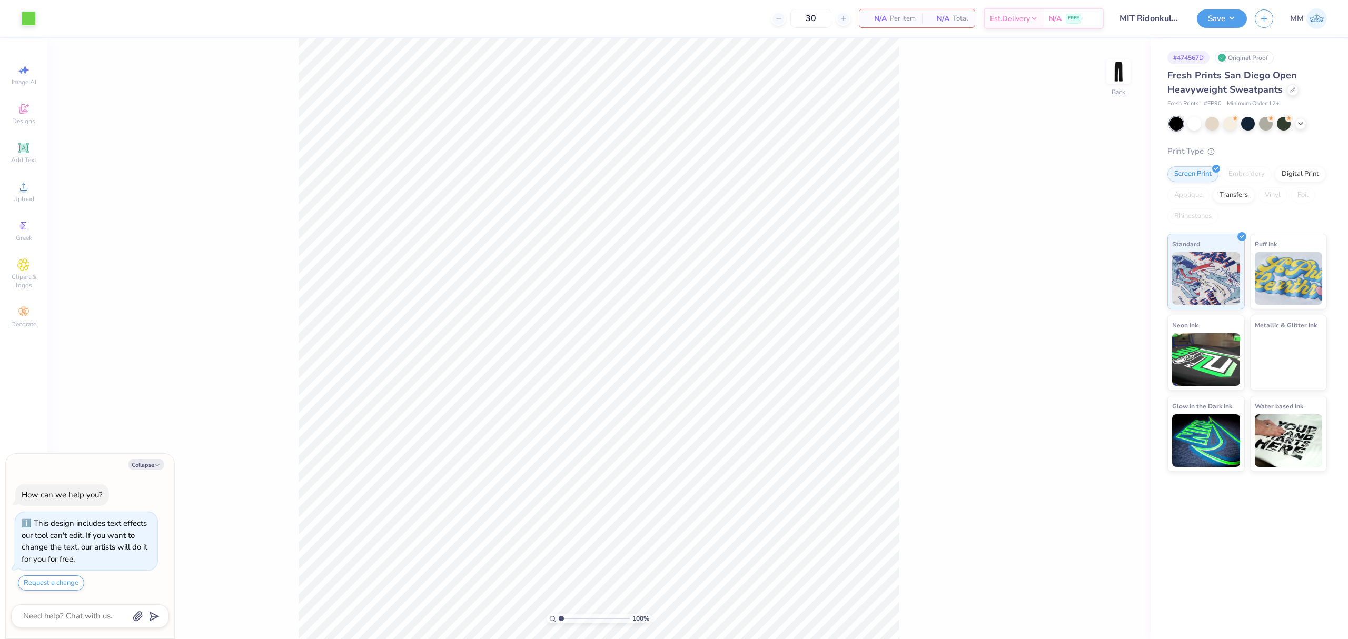
type textarea "x"
